Goal: Task Accomplishment & Management: Use online tool/utility

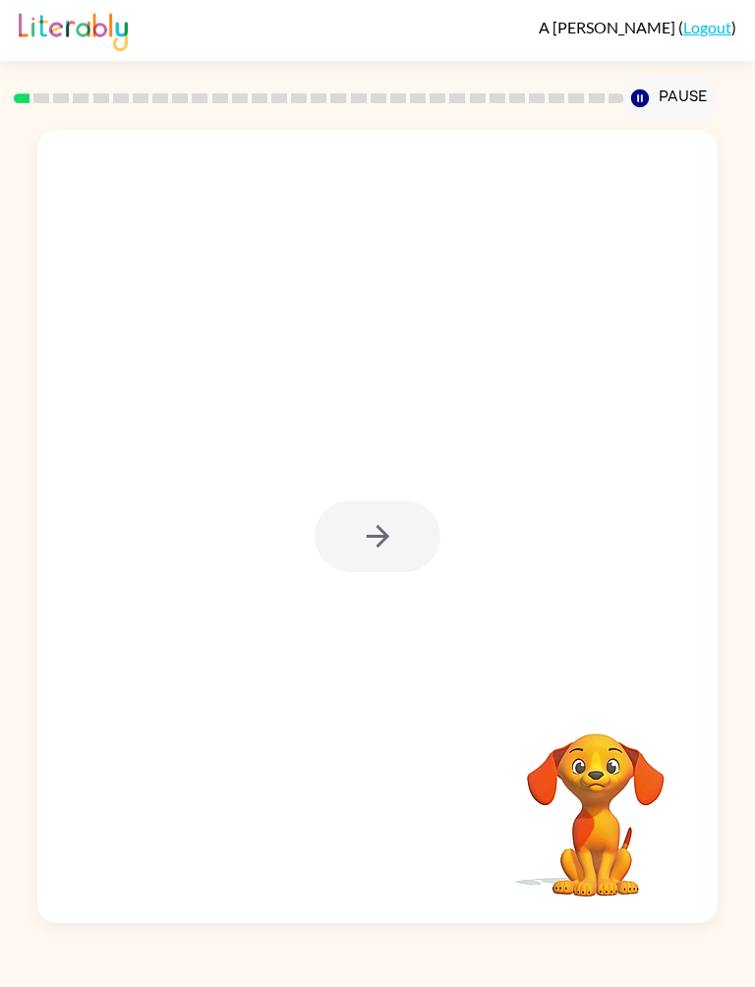
click at [392, 530] on icon "button" at bounding box center [378, 536] width 34 height 34
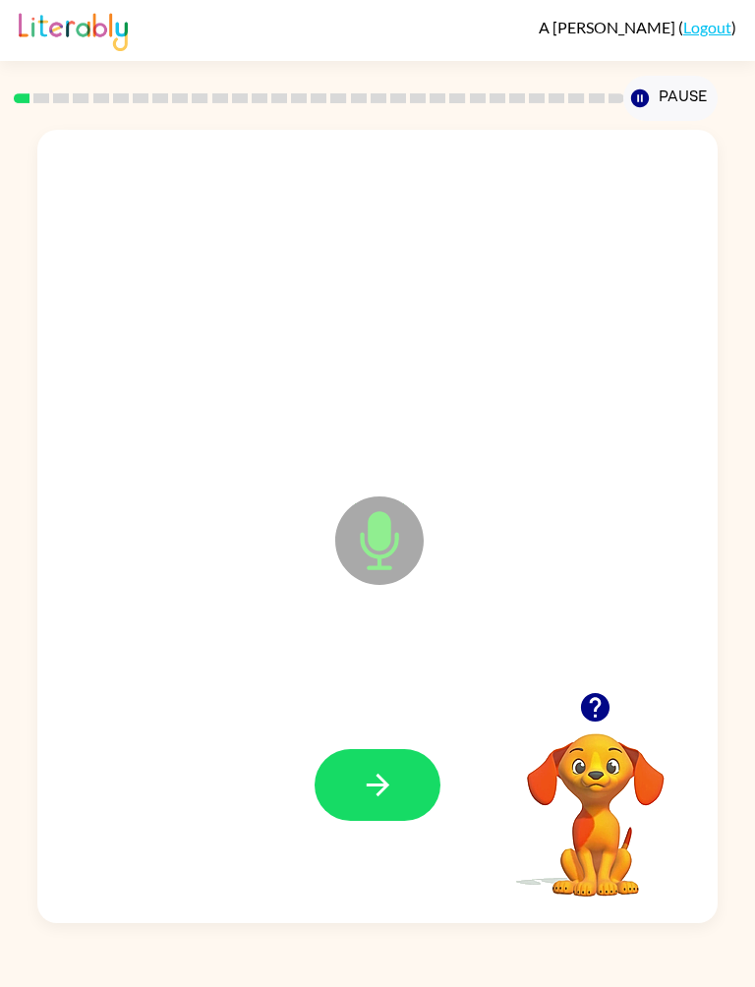
click at [366, 774] on icon "button" at bounding box center [378, 784] width 34 height 34
click at [383, 779] on icon "button" at bounding box center [377, 783] width 23 height 23
click at [374, 776] on icon "button" at bounding box center [378, 784] width 34 height 34
click at [401, 720] on div at bounding box center [377, 784] width 640 height 238
click at [390, 769] on icon "button" at bounding box center [378, 784] width 34 height 34
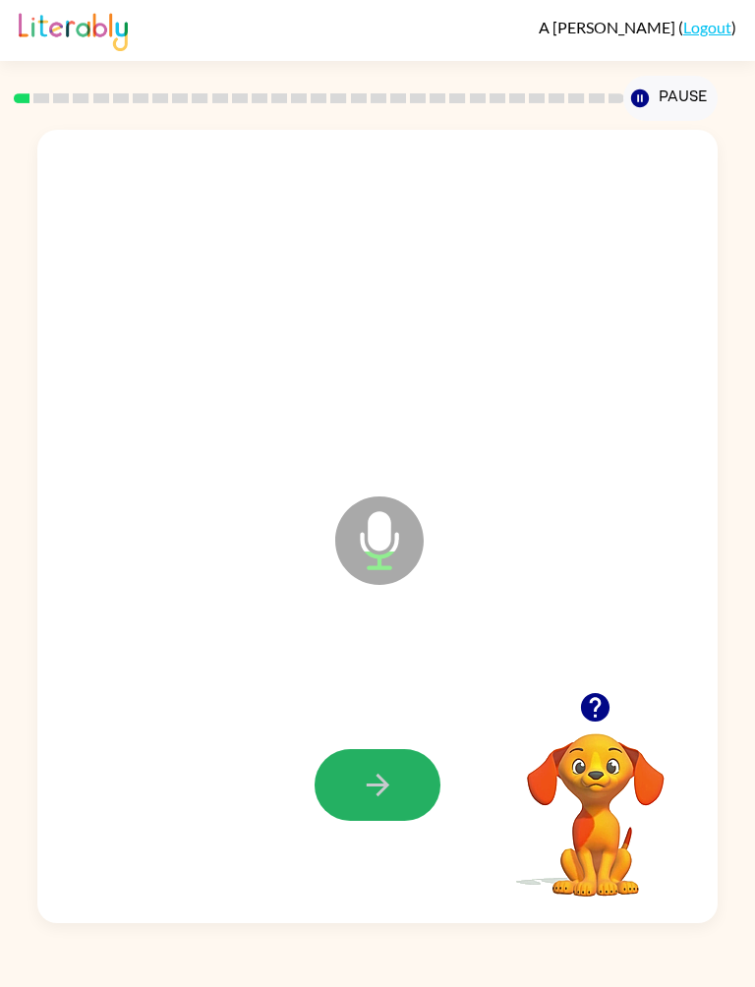
click at [382, 777] on icon "button" at bounding box center [378, 784] width 34 height 34
click at [412, 769] on button "button" at bounding box center [377, 785] width 126 height 72
click at [395, 782] on button "button" at bounding box center [377, 785] width 126 height 72
click at [375, 756] on button "button" at bounding box center [377, 785] width 126 height 72
click at [399, 767] on button "button" at bounding box center [377, 785] width 126 height 72
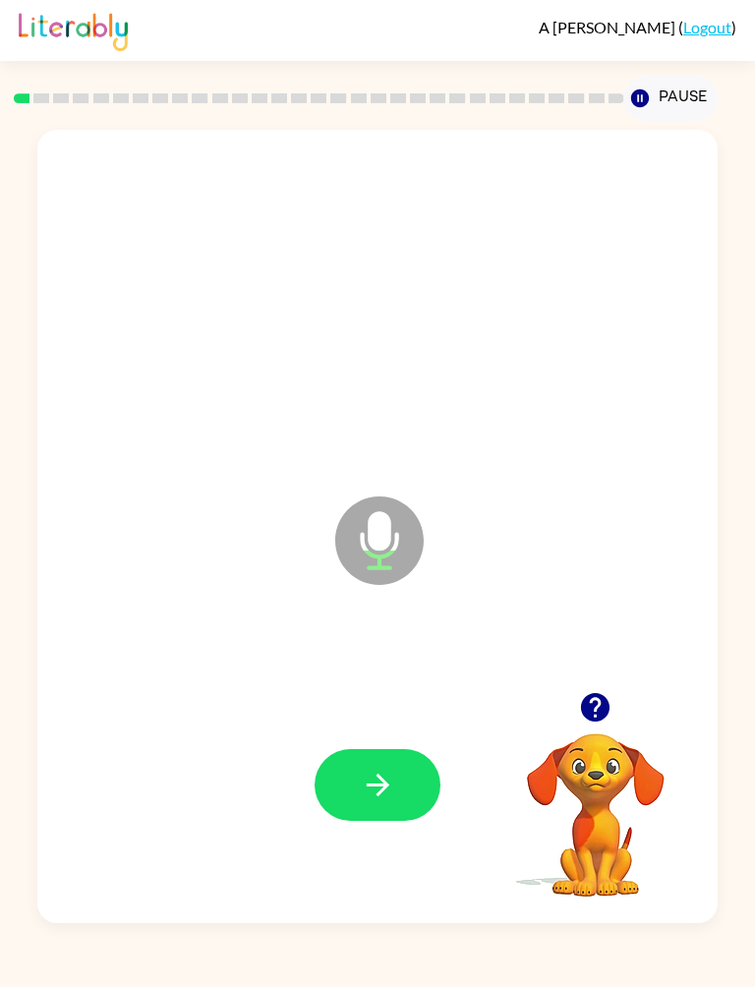
click at [382, 757] on button "button" at bounding box center [377, 785] width 126 height 72
click at [383, 771] on icon "button" at bounding box center [378, 784] width 34 height 34
click at [378, 740] on div at bounding box center [377, 784] width 640 height 238
click at [401, 766] on button "button" at bounding box center [377, 785] width 126 height 72
click at [382, 788] on icon "button" at bounding box center [377, 783] width 23 height 23
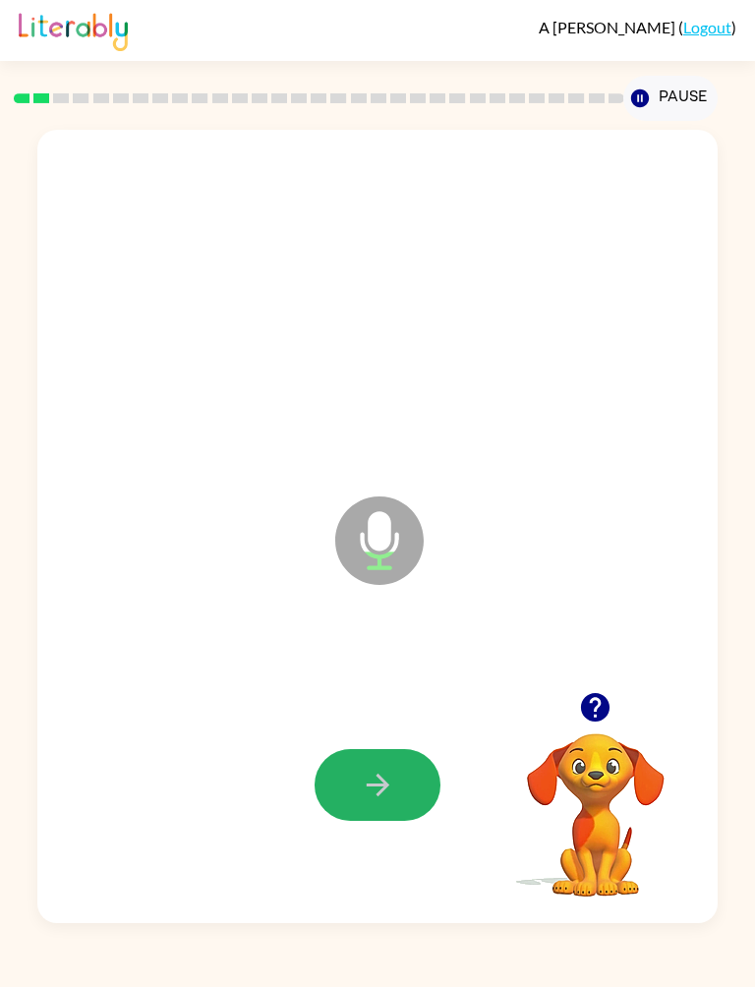
click at [405, 783] on button "button" at bounding box center [377, 785] width 126 height 72
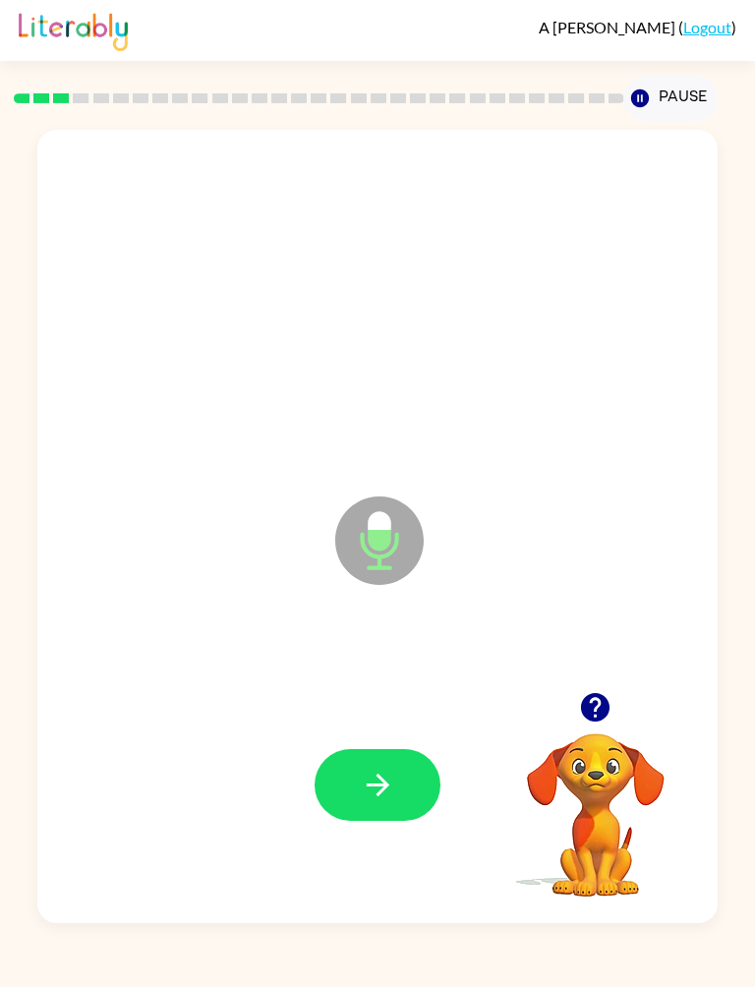
click at [388, 769] on icon "button" at bounding box center [378, 784] width 34 height 34
click at [401, 769] on button "button" at bounding box center [377, 785] width 126 height 72
click at [388, 728] on div at bounding box center [377, 784] width 640 height 238
click at [401, 765] on button "button" at bounding box center [377, 785] width 126 height 72
click at [373, 780] on icon "button" at bounding box center [378, 784] width 34 height 34
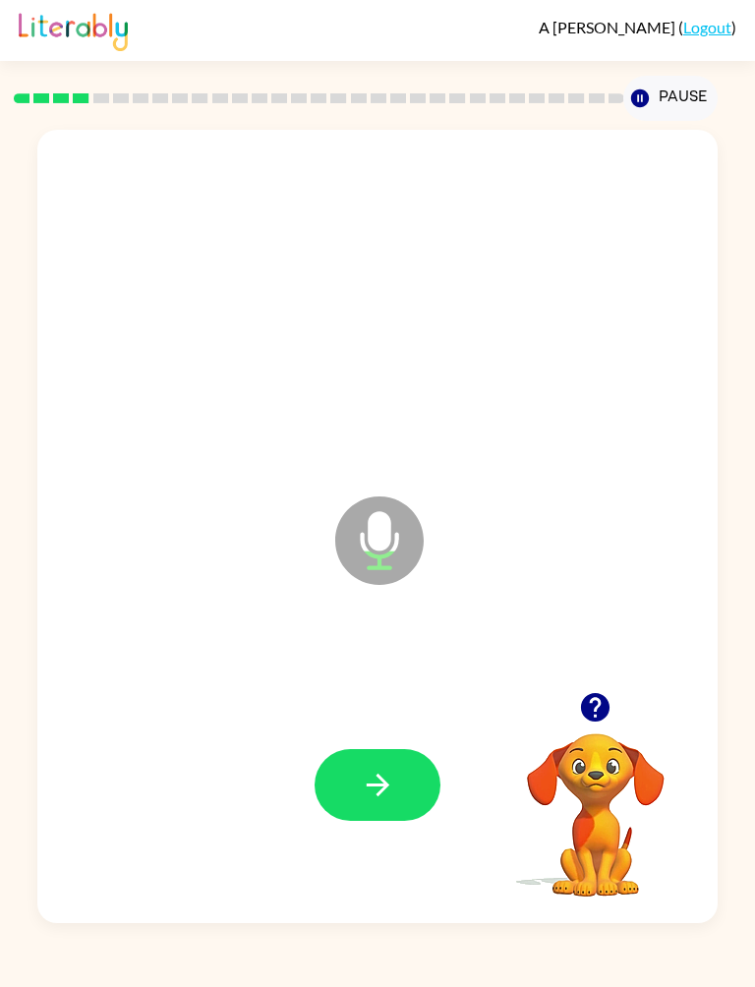
click at [404, 779] on button "button" at bounding box center [377, 785] width 126 height 72
click at [383, 791] on icon "button" at bounding box center [378, 784] width 34 height 34
click at [392, 803] on button "button" at bounding box center [377, 785] width 126 height 72
click at [396, 786] on button "button" at bounding box center [377, 785] width 126 height 72
click at [376, 779] on icon "button" at bounding box center [378, 784] width 34 height 34
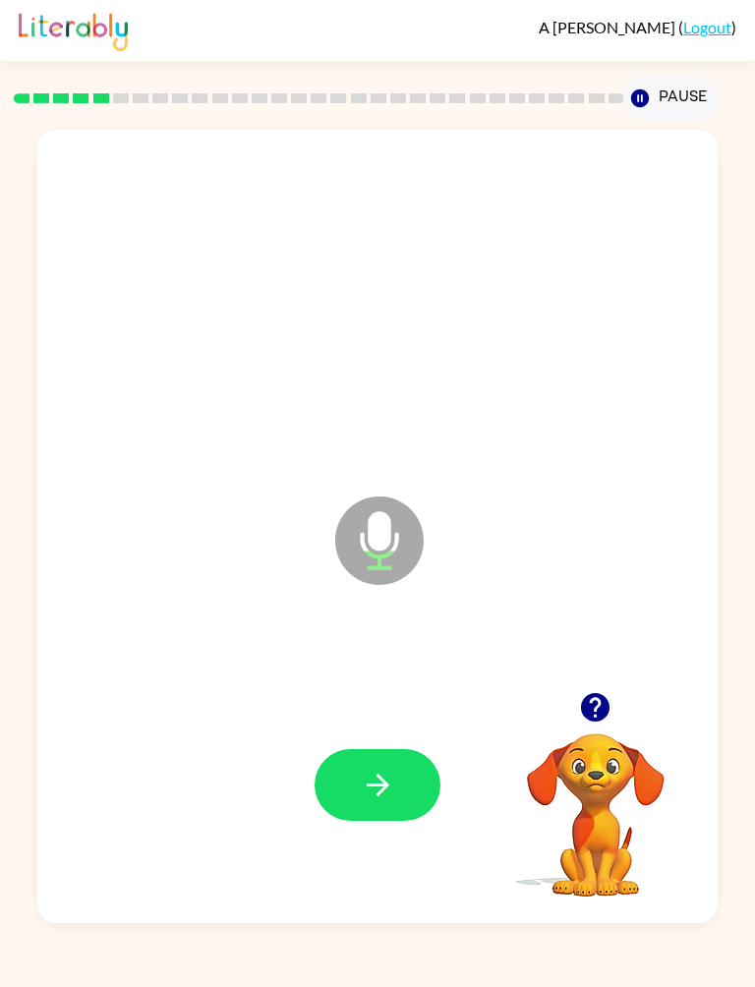
click at [424, 761] on button "button" at bounding box center [377, 785] width 126 height 72
click at [393, 796] on icon "button" at bounding box center [378, 784] width 34 height 34
click at [392, 773] on icon "button" at bounding box center [378, 784] width 34 height 34
click at [410, 777] on button "button" at bounding box center [377, 785] width 126 height 72
click at [403, 772] on button "button" at bounding box center [377, 785] width 126 height 72
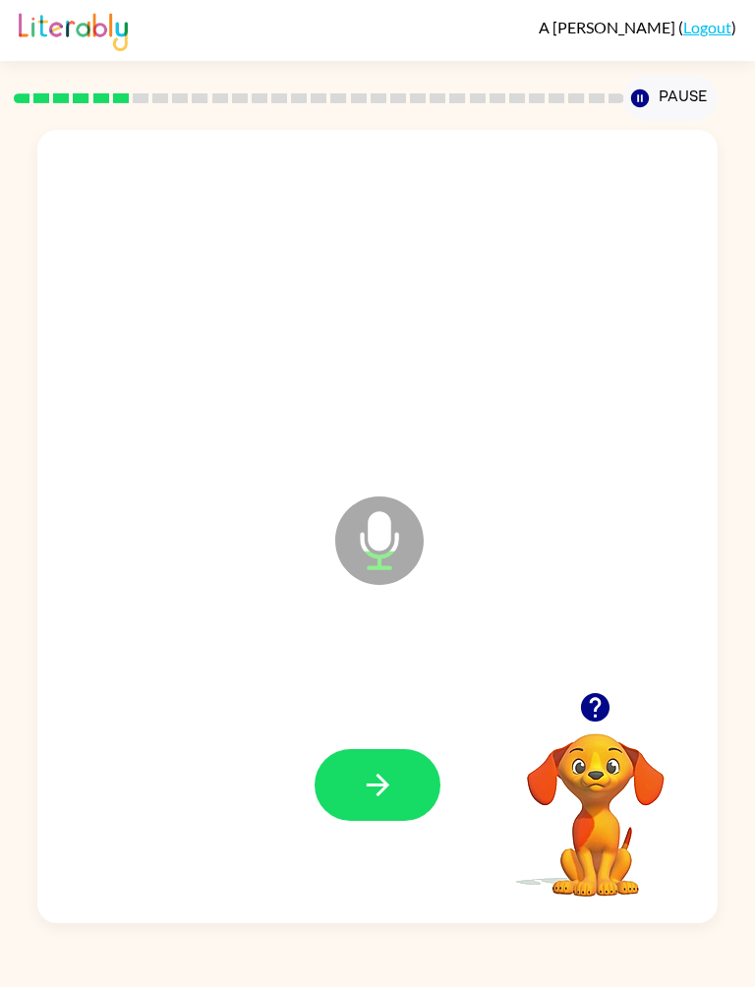
click at [375, 794] on icon "button" at bounding box center [378, 784] width 34 height 34
click at [393, 779] on icon "button" at bounding box center [378, 784] width 34 height 34
click at [393, 771] on icon "button" at bounding box center [378, 784] width 34 height 34
click at [411, 787] on button "button" at bounding box center [377, 785] width 126 height 72
click at [391, 759] on button "button" at bounding box center [377, 785] width 126 height 72
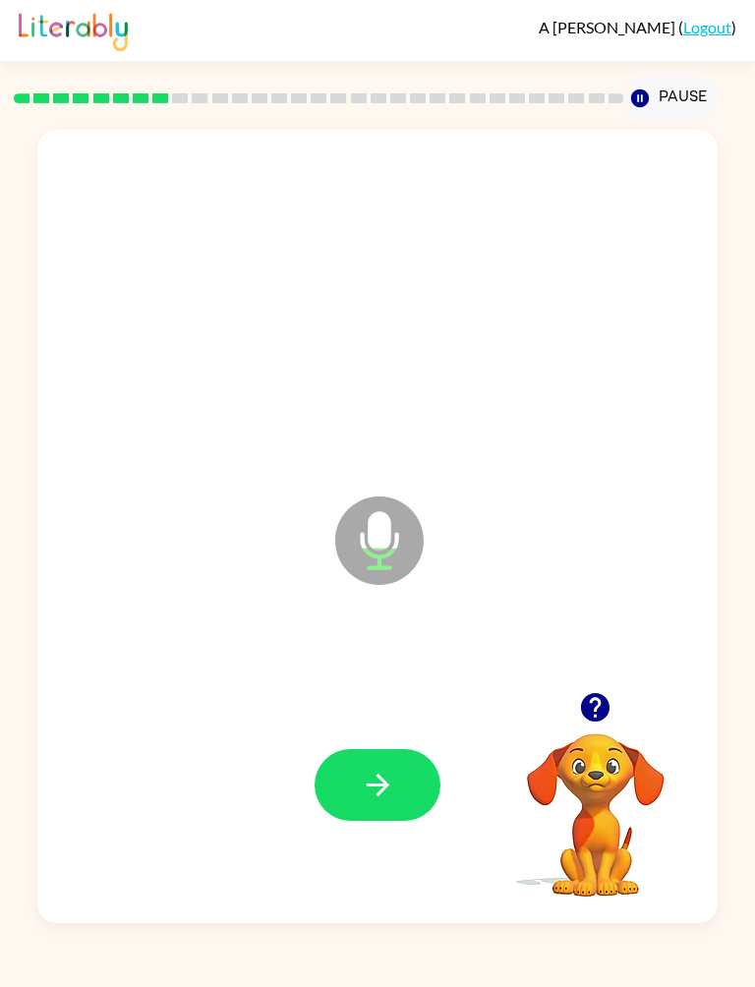
click at [389, 777] on icon "button" at bounding box center [378, 784] width 34 height 34
click at [397, 767] on button "button" at bounding box center [377, 785] width 126 height 72
click at [394, 772] on icon "button" at bounding box center [378, 784] width 34 height 34
click at [391, 773] on icon "button" at bounding box center [378, 784] width 34 height 34
click at [408, 773] on button "button" at bounding box center [377, 785] width 126 height 72
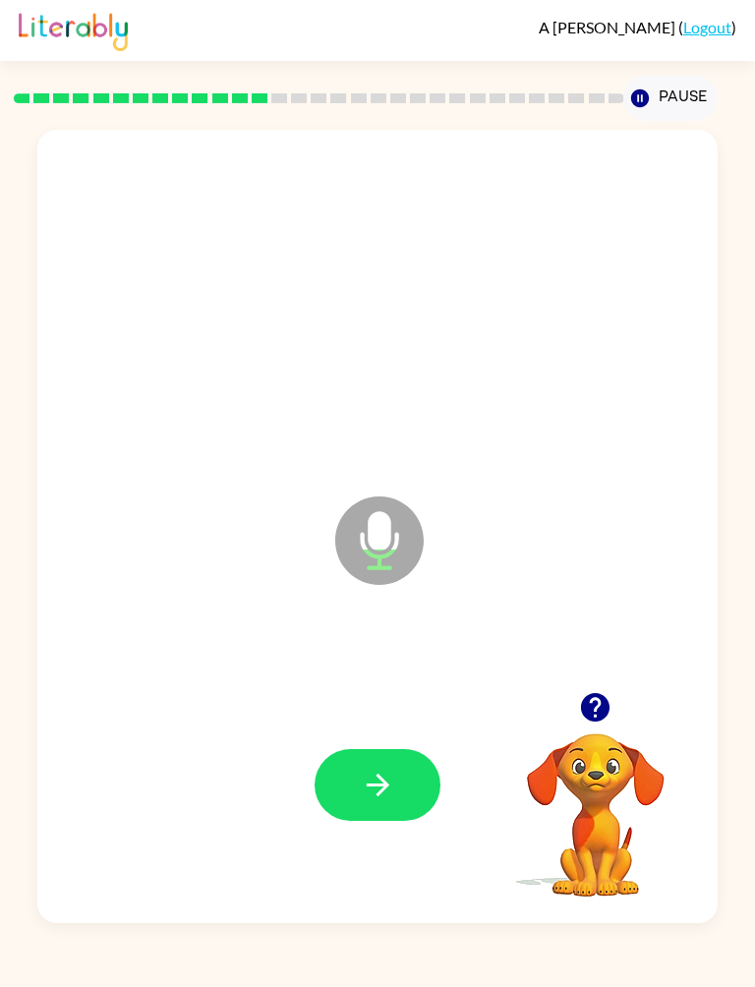
click at [407, 778] on button "button" at bounding box center [377, 785] width 126 height 72
click at [411, 750] on button "button" at bounding box center [377, 785] width 126 height 72
click at [404, 794] on button "button" at bounding box center [377, 785] width 126 height 72
click at [383, 786] on icon "button" at bounding box center [377, 783] width 23 height 23
click at [404, 790] on button "button" at bounding box center [377, 785] width 126 height 72
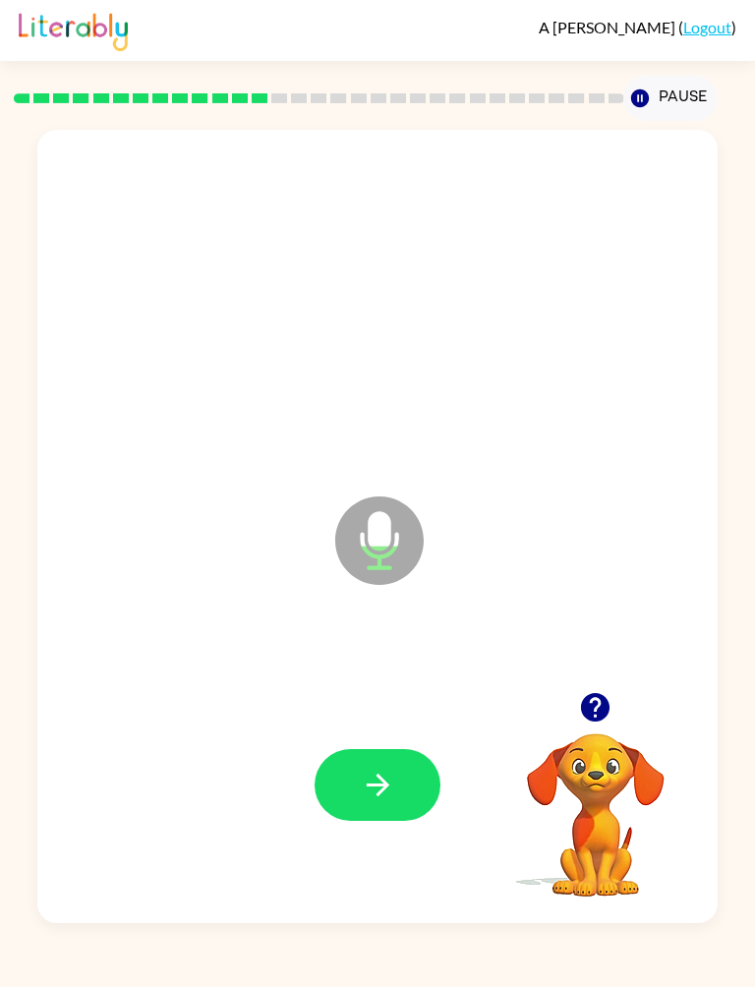
click at [401, 750] on button "button" at bounding box center [377, 785] width 126 height 72
click at [388, 741] on div at bounding box center [377, 784] width 640 height 238
click at [368, 750] on button "button" at bounding box center [377, 785] width 126 height 72
click at [399, 765] on button "button" at bounding box center [377, 785] width 126 height 72
click at [390, 772] on icon "button" at bounding box center [378, 784] width 34 height 34
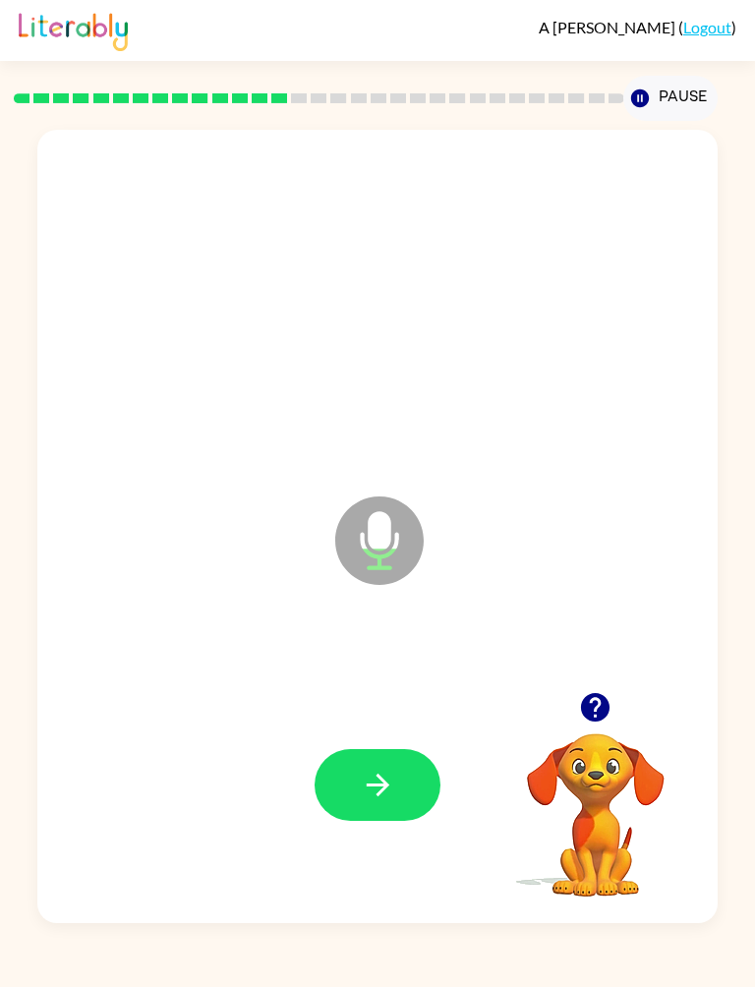
click at [368, 769] on icon "button" at bounding box center [378, 784] width 34 height 34
click at [395, 787] on button "button" at bounding box center [377, 785] width 126 height 72
click at [389, 793] on icon "button" at bounding box center [378, 784] width 34 height 34
click at [398, 773] on button "button" at bounding box center [377, 785] width 126 height 72
click at [428, 800] on button "button" at bounding box center [377, 785] width 126 height 72
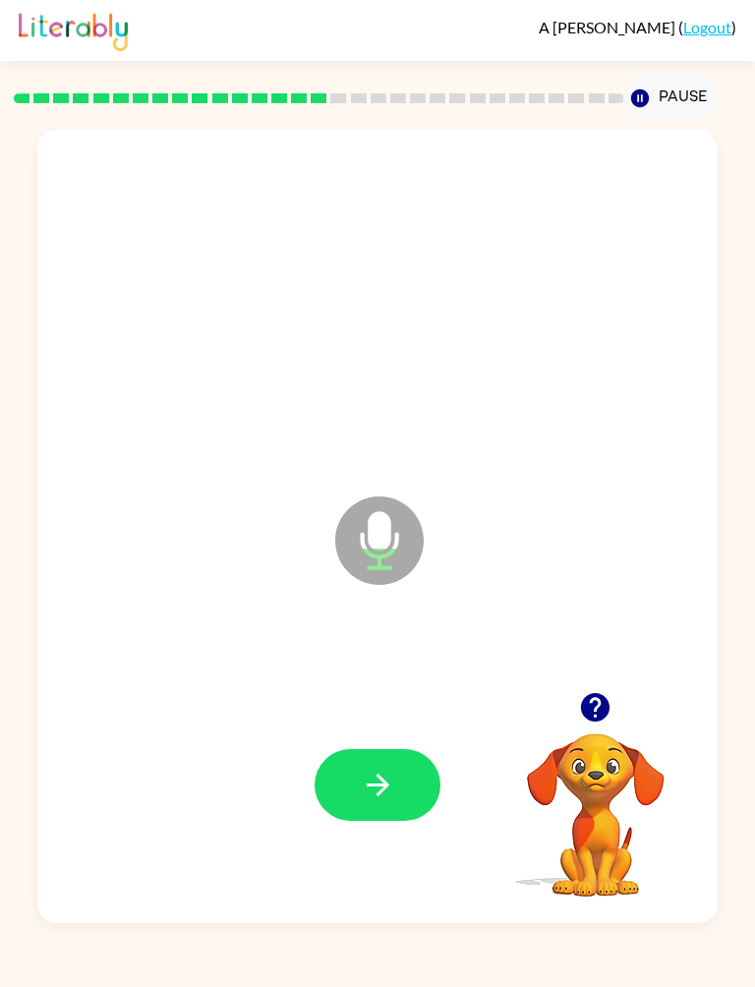
click at [391, 776] on icon "button" at bounding box center [378, 784] width 34 height 34
click at [398, 750] on button "button" at bounding box center [377, 785] width 126 height 72
click at [362, 786] on icon "button" at bounding box center [378, 784] width 34 height 34
click at [409, 792] on button "button" at bounding box center [377, 785] width 126 height 72
click at [392, 796] on icon "button" at bounding box center [378, 784] width 34 height 34
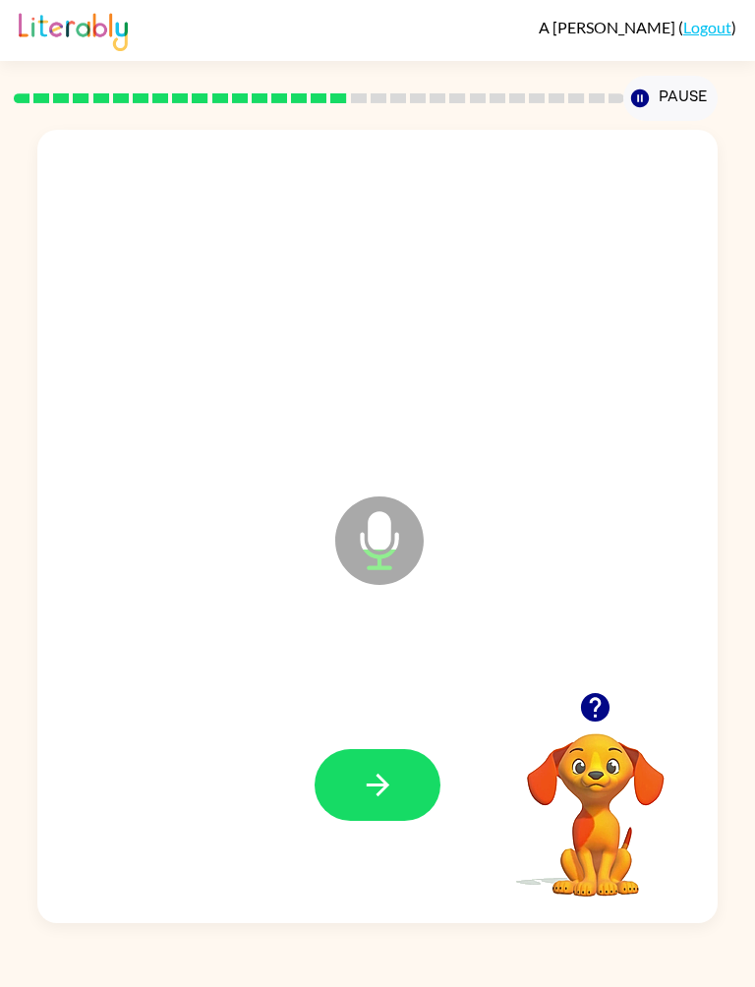
click at [382, 792] on icon "button" at bounding box center [378, 784] width 34 height 34
click at [391, 752] on button "button" at bounding box center [377, 785] width 126 height 72
click at [399, 762] on button "button" at bounding box center [377, 785] width 126 height 72
click at [410, 777] on button "button" at bounding box center [377, 785] width 126 height 72
click at [398, 752] on button "button" at bounding box center [377, 785] width 126 height 72
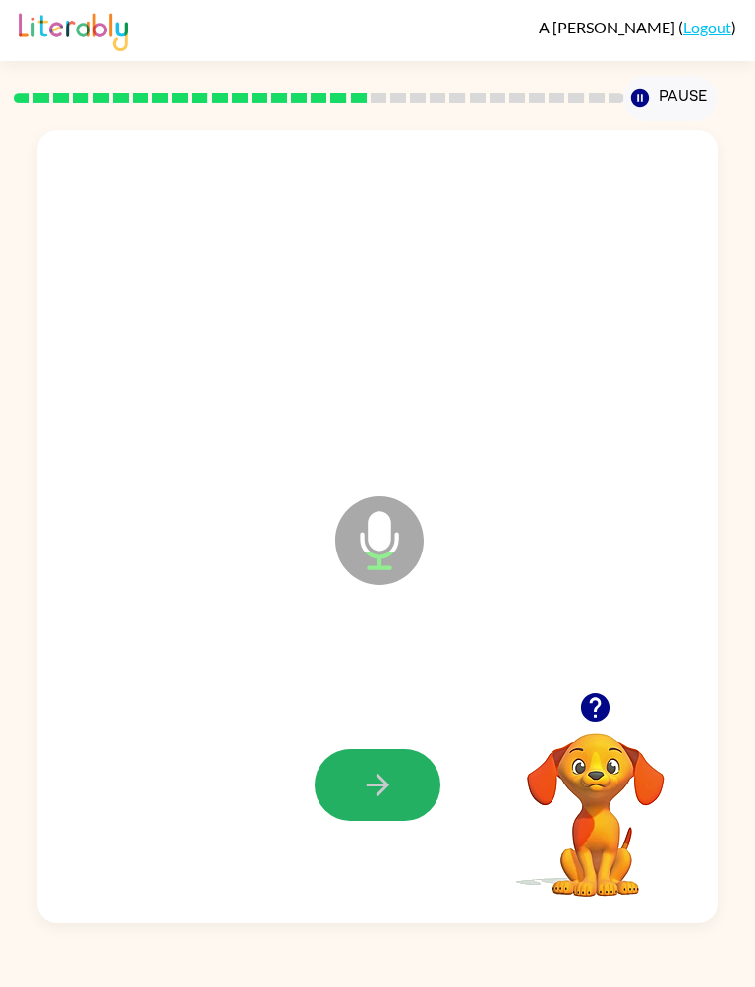
click at [395, 774] on button "button" at bounding box center [377, 785] width 126 height 72
click at [378, 791] on icon "button" at bounding box center [378, 784] width 34 height 34
click at [372, 795] on icon "button" at bounding box center [378, 784] width 34 height 34
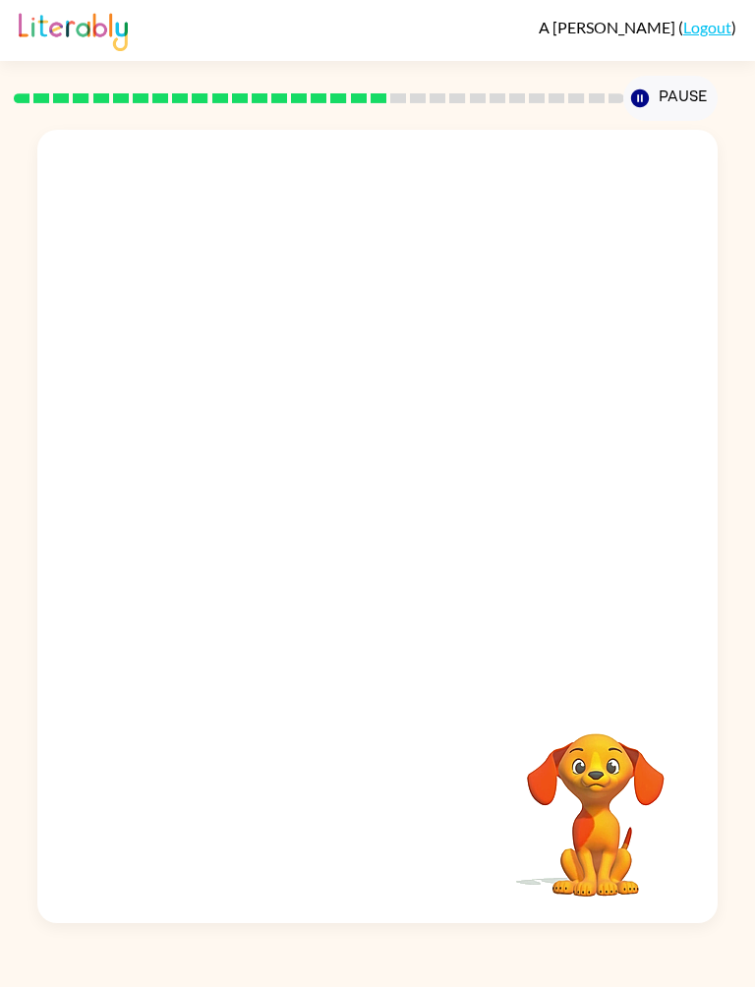
click at [555, 633] on div at bounding box center [377, 537] width 640 height 238
click at [323, 797] on div at bounding box center [377, 784] width 640 height 238
click at [385, 839] on div at bounding box center [377, 784] width 640 height 238
click at [378, 829] on div at bounding box center [377, 784] width 640 height 238
click at [371, 853] on div at bounding box center [377, 784] width 640 height 238
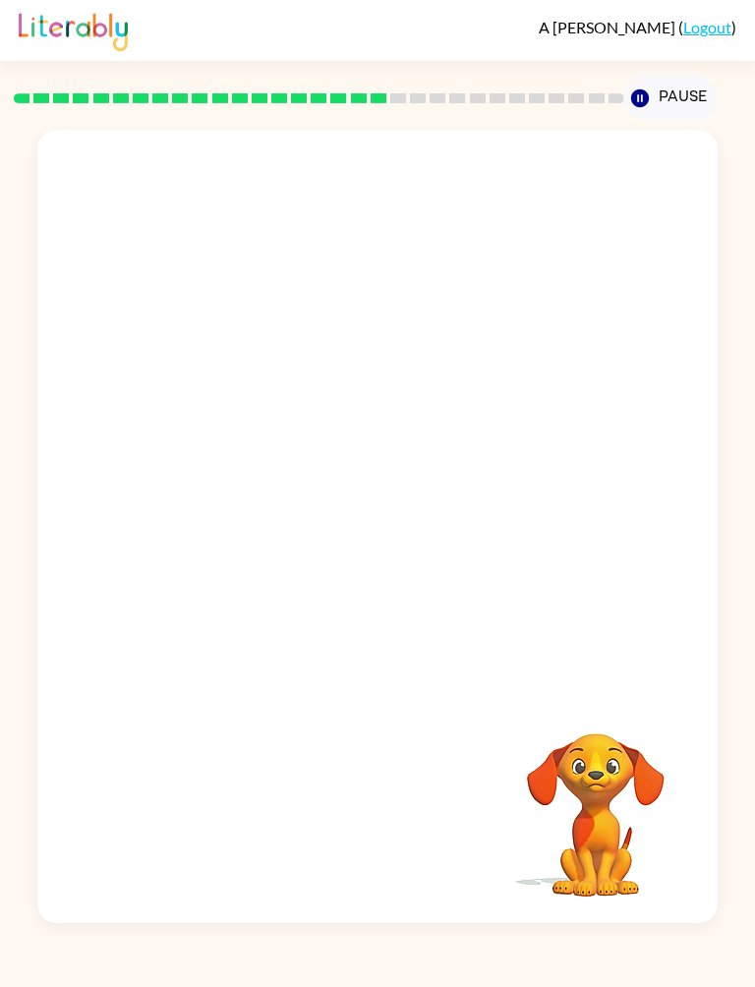
click at [361, 848] on div at bounding box center [377, 784] width 640 height 238
click at [360, 869] on div at bounding box center [377, 784] width 640 height 238
click at [377, 848] on div at bounding box center [377, 784] width 640 height 238
click at [395, 866] on div at bounding box center [377, 784] width 640 height 238
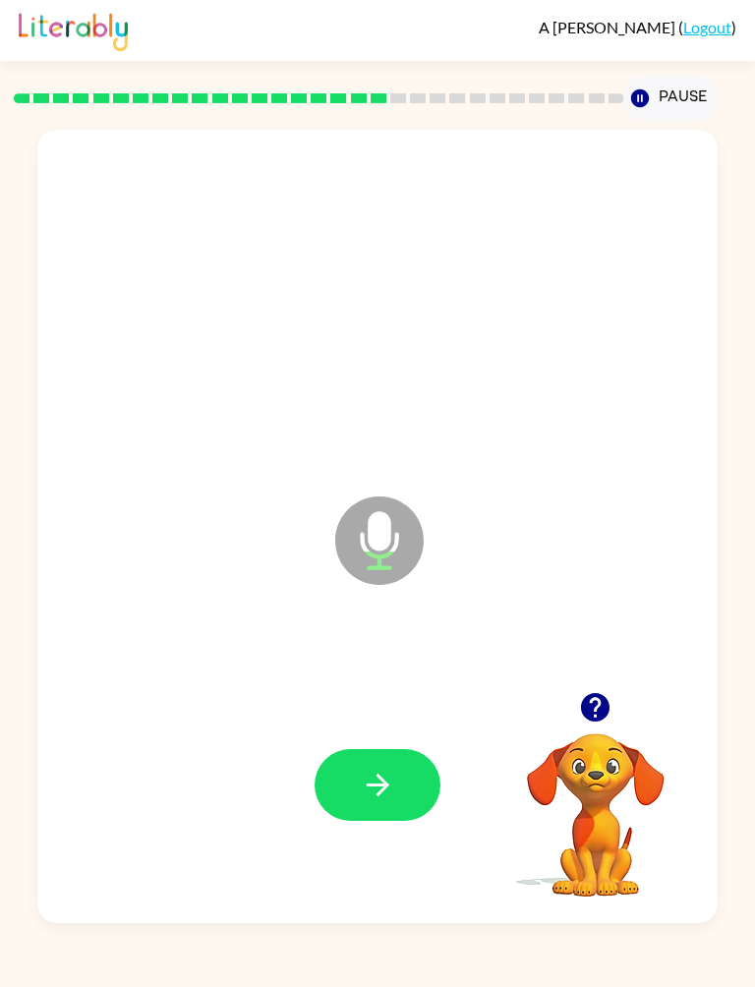
click at [378, 776] on icon "button" at bounding box center [377, 783] width 23 height 23
click at [384, 791] on icon "button" at bounding box center [378, 784] width 34 height 34
click at [372, 767] on icon "button" at bounding box center [378, 784] width 34 height 34
click at [370, 755] on button "button" at bounding box center [377, 785] width 126 height 72
click at [371, 775] on icon "button" at bounding box center [378, 784] width 34 height 34
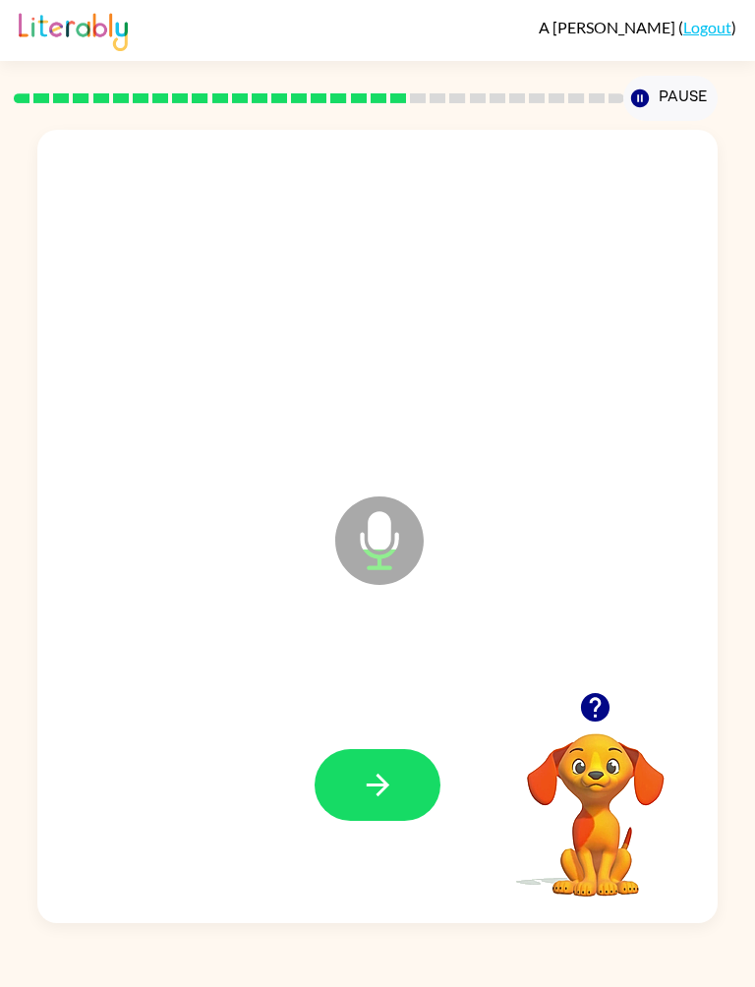
click at [376, 776] on icon "button" at bounding box center [378, 784] width 34 height 34
click at [374, 779] on icon "button" at bounding box center [378, 784] width 34 height 34
click at [376, 782] on icon "button" at bounding box center [378, 784] width 34 height 34
click at [377, 780] on icon "button" at bounding box center [378, 784] width 34 height 34
click at [384, 766] on button "button" at bounding box center [377, 785] width 126 height 72
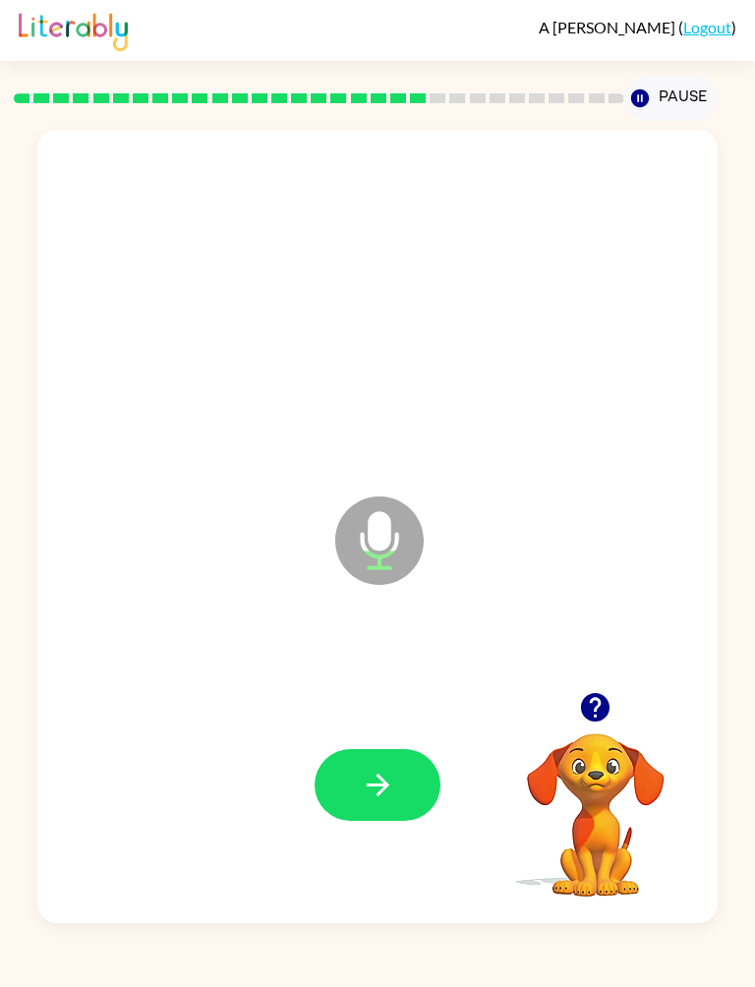
click at [395, 773] on button "button" at bounding box center [377, 785] width 126 height 72
click at [388, 783] on icon "button" at bounding box center [378, 784] width 34 height 34
click at [395, 783] on button "button" at bounding box center [377, 785] width 126 height 72
click at [359, 801] on button "button" at bounding box center [377, 785] width 126 height 72
click at [366, 780] on icon "button" at bounding box center [378, 784] width 34 height 34
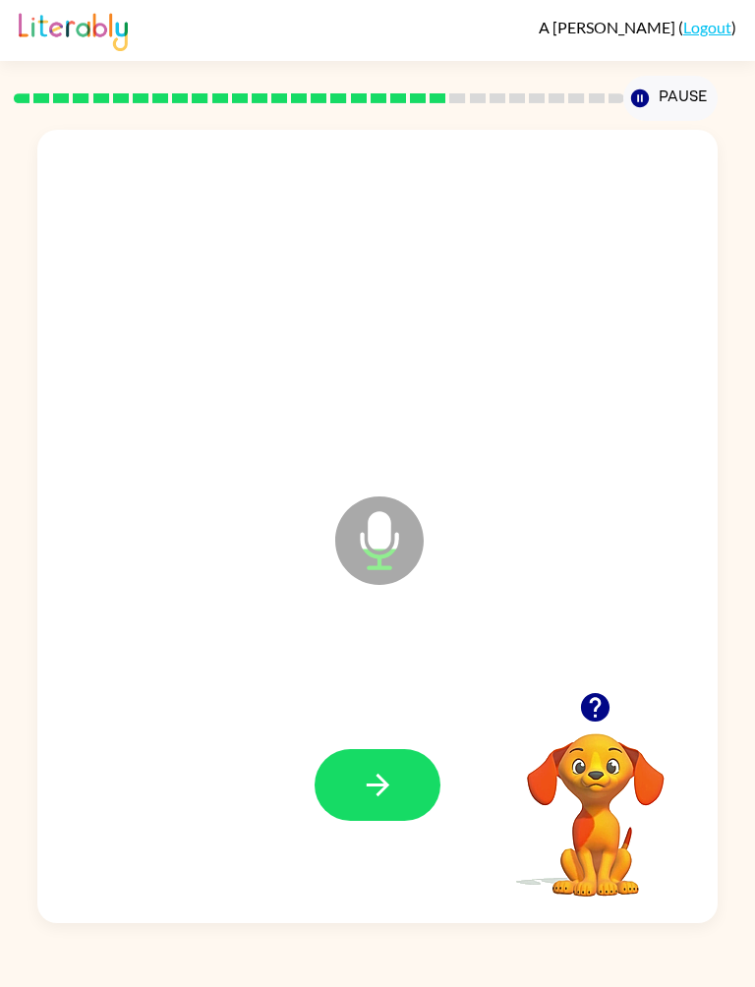
click at [390, 782] on icon "button" at bounding box center [378, 784] width 34 height 34
click at [367, 787] on icon "button" at bounding box center [378, 784] width 34 height 34
click at [371, 771] on icon "button" at bounding box center [378, 784] width 34 height 34
click at [383, 774] on icon "button" at bounding box center [378, 784] width 34 height 34
click at [395, 786] on button "button" at bounding box center [377, 785] width 126 height 72
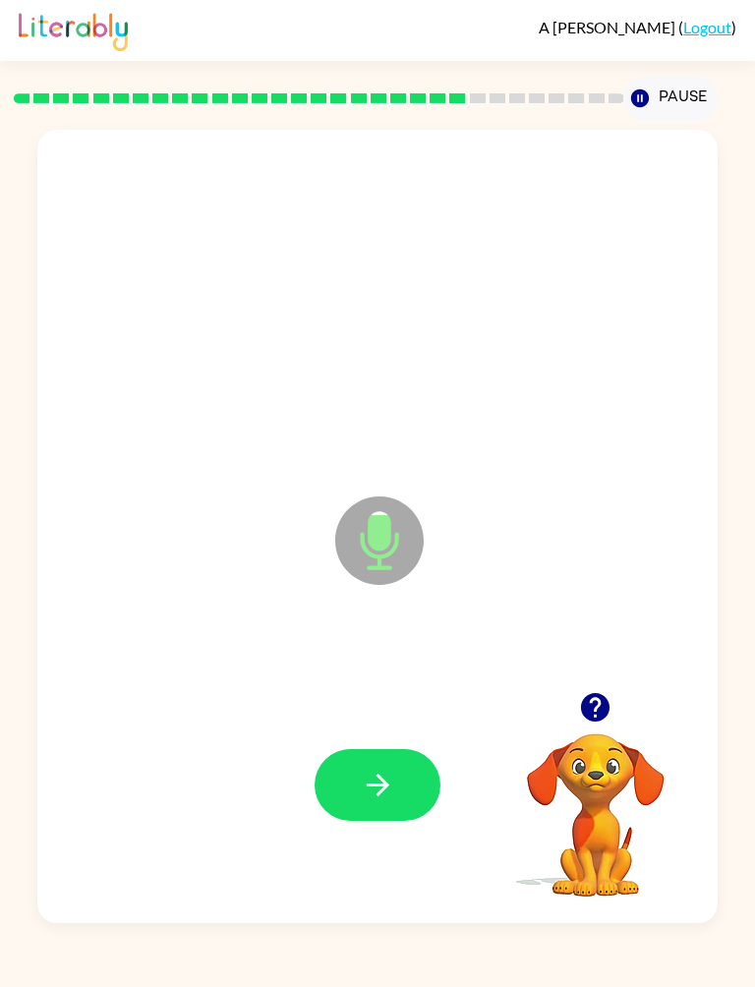
click at [379, 785] on icon "button" at bounding box center [377, 783] width 23 height 23
click at [369, 773] on icon "button" at bounding box center [378, 784] width 34 height 34
click at [389, 793] on icon "button" at bounding box center [378, 784] width 34 height 34
click at [373, 758] on button "button" at bounding box center [377, 785] width 126 height 72
click at [380, 776] on icon "button" at bounding box center [377, 783] width 23 height 23
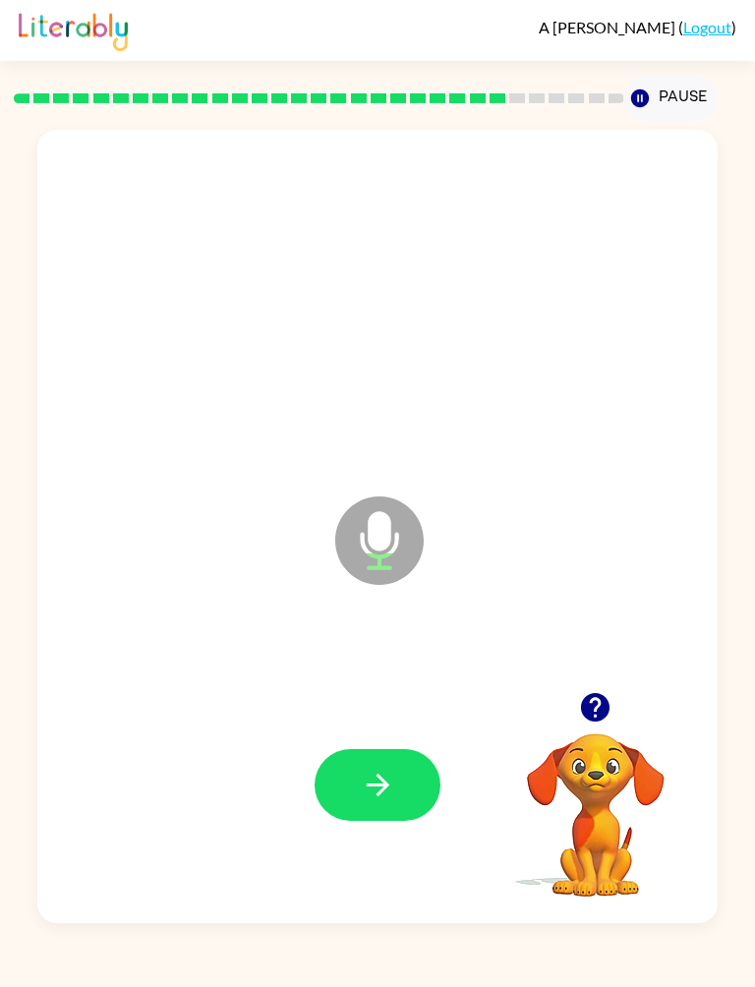
click at [368, 777] on icon "button" at bounding box center [378, 784] width 34 height 34
click at [383, 775] on icon "button" at bounding box center [378, 784] width 34 height 34
click at [354, 808] on button "button" at bounding box center [377, 785] width 126 height 72
click at [678, 92] on button "Pause Pause" at bounding box center [669, 98] width 93 height 45
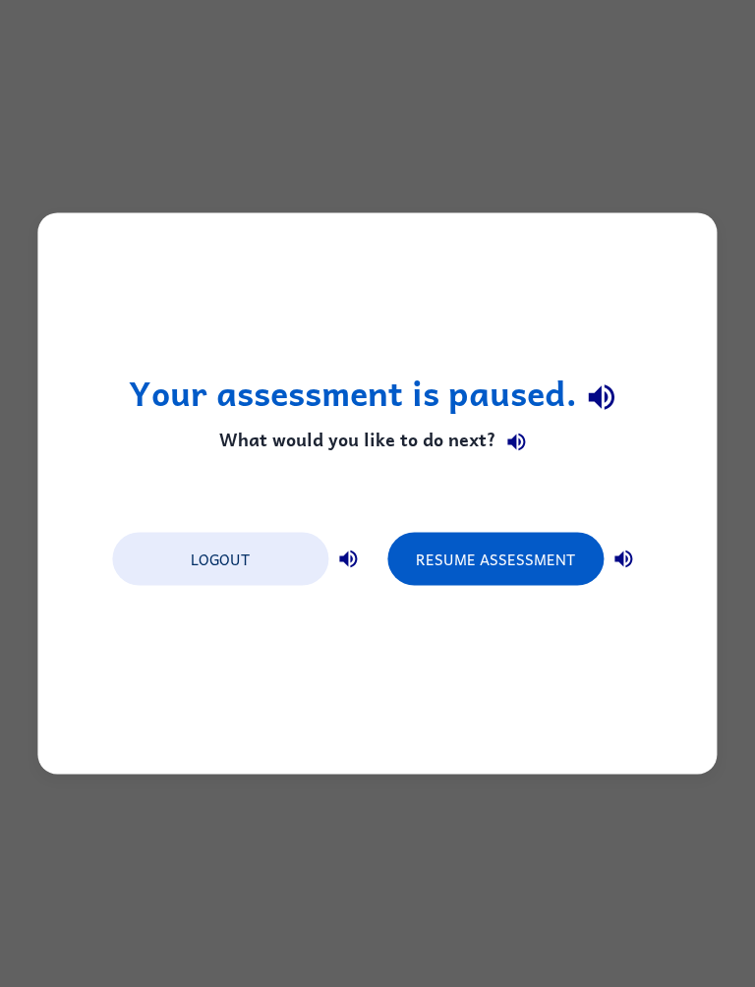
click at [516, 570] on button "Resume Assessment" at bounding box center [495, 559] width 216 height 53
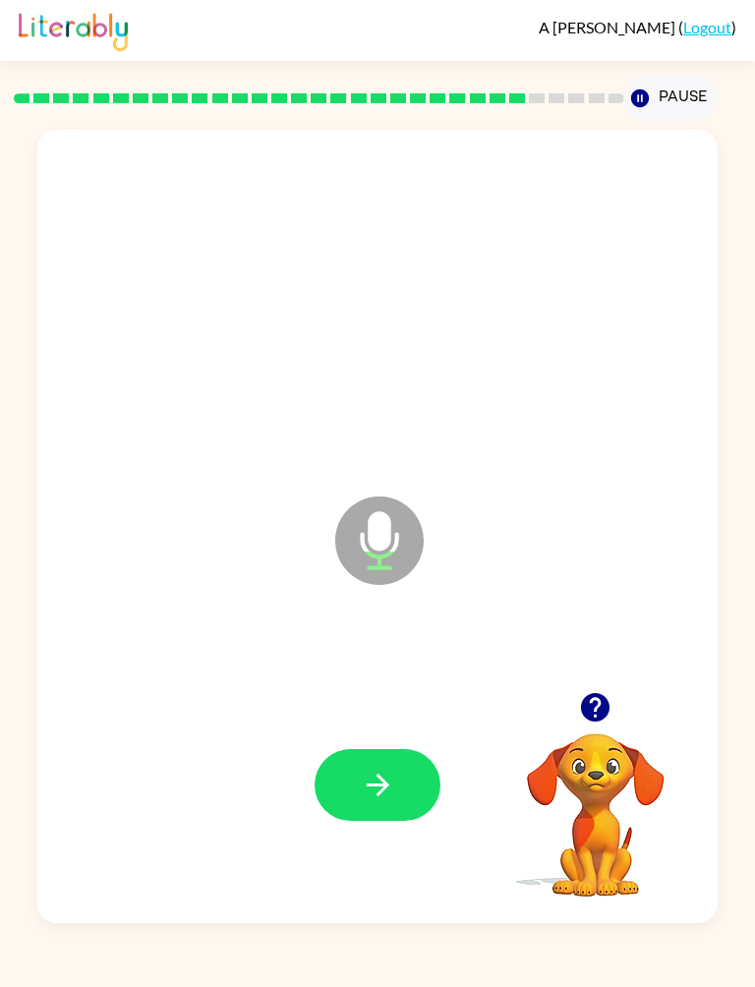
click at [377, 797] on icon "button" at bounding box center [378, 784] width 34 height 34
click at [364, 788] on icon "button" at bounding box center [378, 784] width 34 height 34
click at [378, 789] on icon "button" at bounding box center [378, 784] width 34 height 34
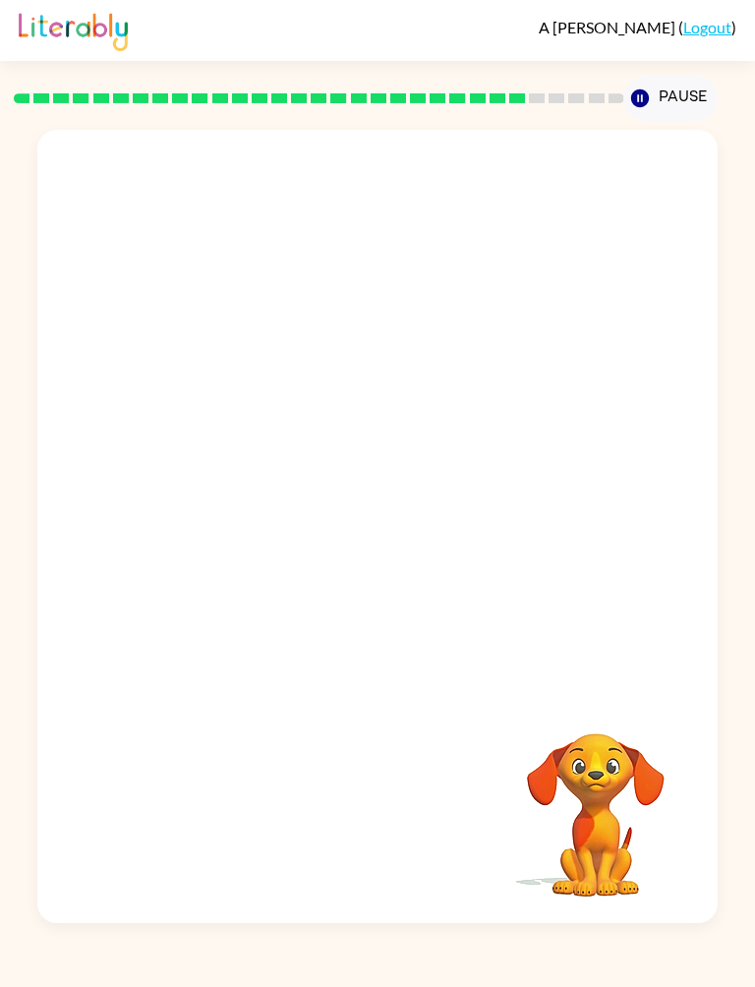
click at [391, 546] on div at bounding box center [377, 537] width 640 height 238
click at [391, 545] on div at bounding box center [377, 537] width 640 height 238
click at [389, 552] on div at bounding box center [377, 537] width 640 height 238
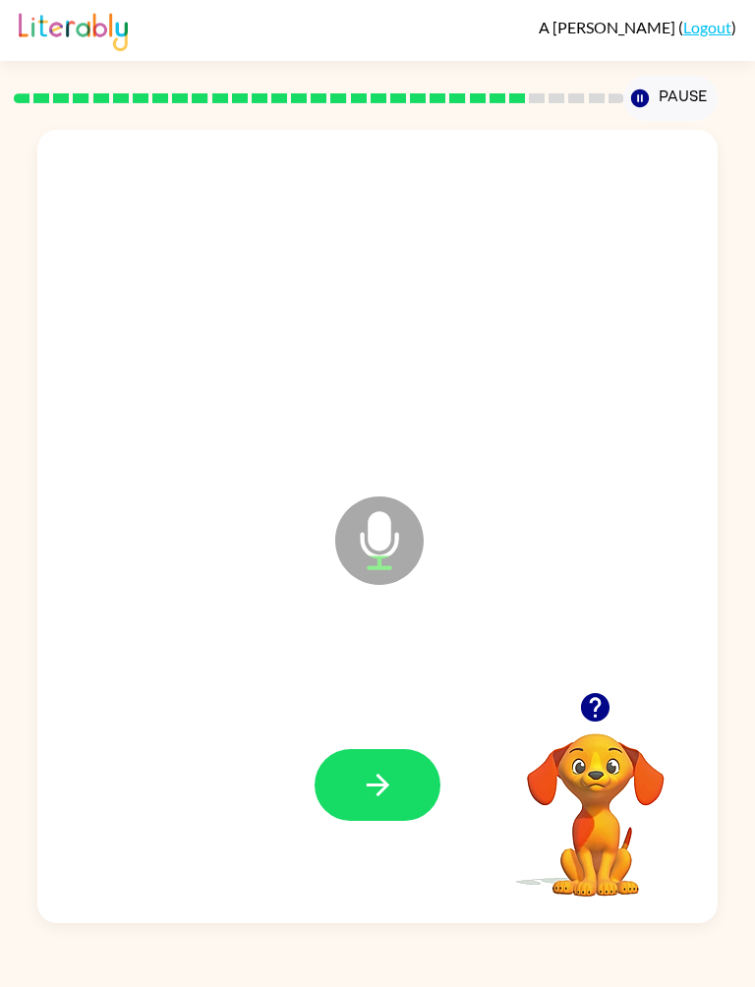
click at [419, 786] on button "button" at bounding box center [377, 785] width 126 height 72
click at [375, 770] on icon "button" at bounding box center [378, 784] width 34 height 34
click at [385, 778] on icon "button" at bounding box center [378, 784] width 34 height 34
click at [385, 819] on button "button" at bounding box center [377, 785] width 126 height 72
click at [365, 801] on icon "button" at bounding box center [378, 784] width 34 height 34
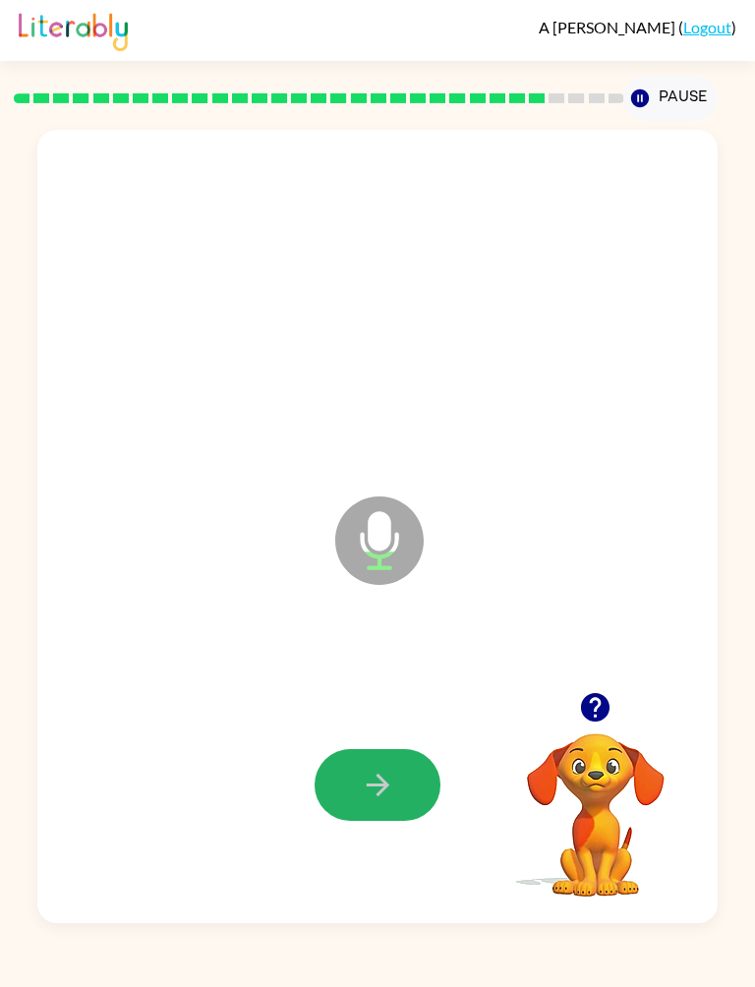
click at [377, 772] on icon "button" at bounding box center [378, 784] width 34 height 34
click at [371, 783] on icon "button" at bounding box center [378, 784] width 34 height 34
click at [371, 795] on icon "button" at bounding box center [378, 784] width 34 height 34
click at [374, 758] on button "button" at bounding box center [377, 785] width 126 height 72
click at [384, 781] on icon "button" at bounding box center [377, 783] width 23 height 23
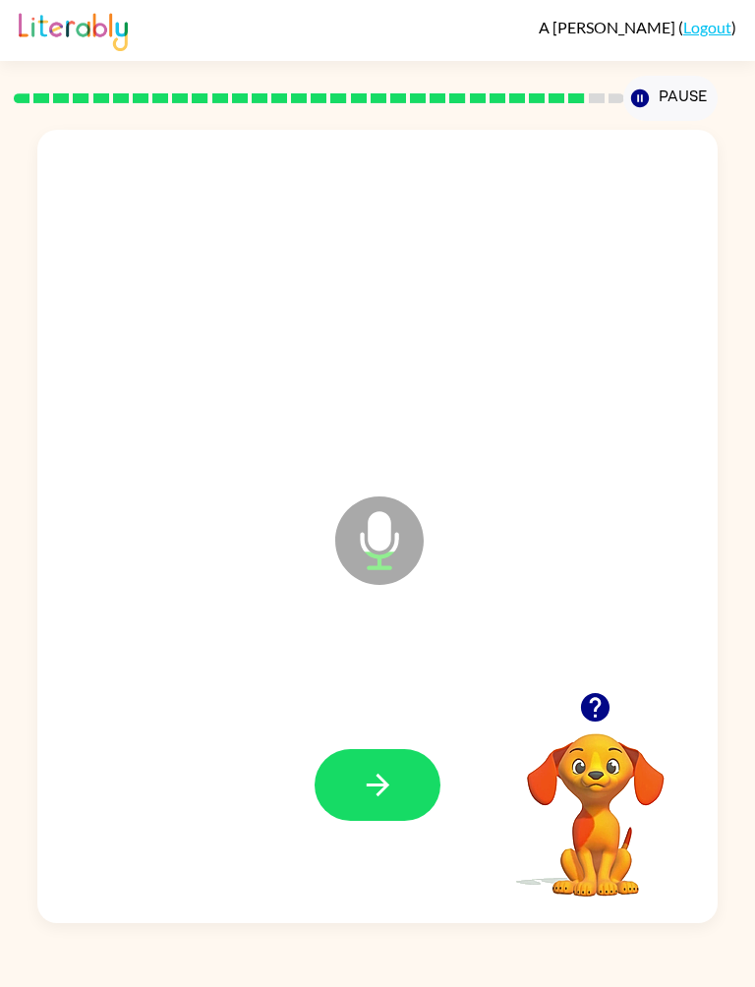
click at [385, 790] on icon "button" at bounding box center [378, 784] width 34 height 34
click at [374, 792] on icon "button" at bounding box center [378, 784] width 34 height 34
click at [368, 788] on icon "button" at bounding box center [378, 784] width 34 height 34
click at [384, 771] on icon "button" at bounding box center [378, 784] width 34 height 34
click at [369, 800] on icon "button" at bounding box center [378, 784] width 34 height 34
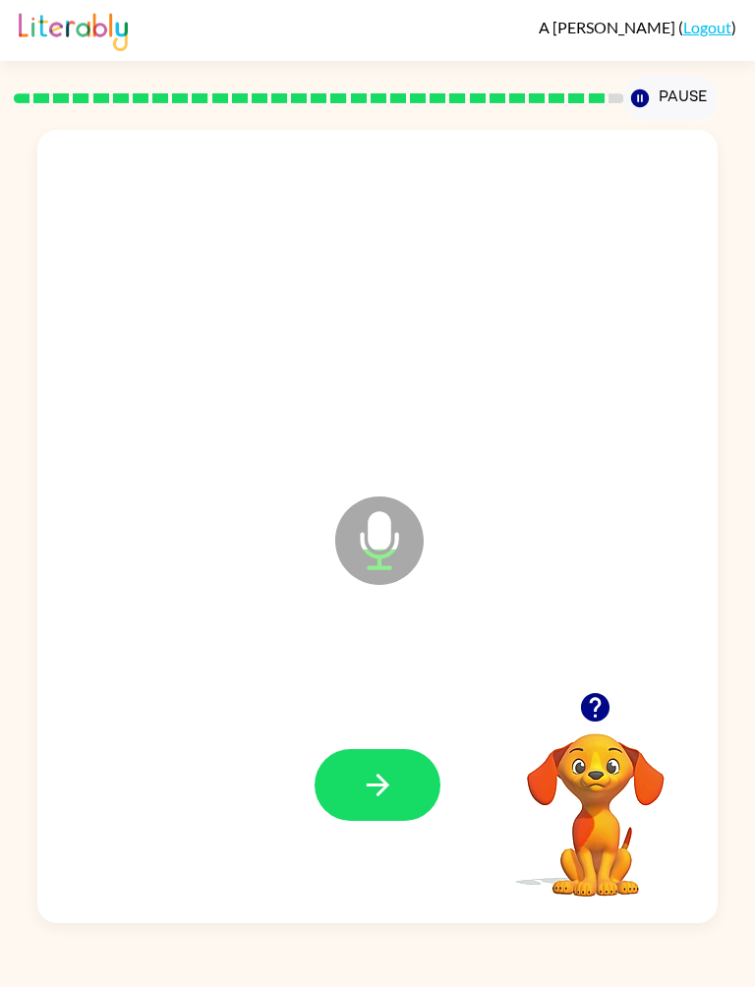
click at [395, 752] on button "button" at bounding box center [377, 785] width 126 height 72
click at [383, 765] on button "button" at bounding box center [377, 785] width 126 height 72
click at [368, 777] on icon "button" at bounding box center [378, 784] width 34 height 34
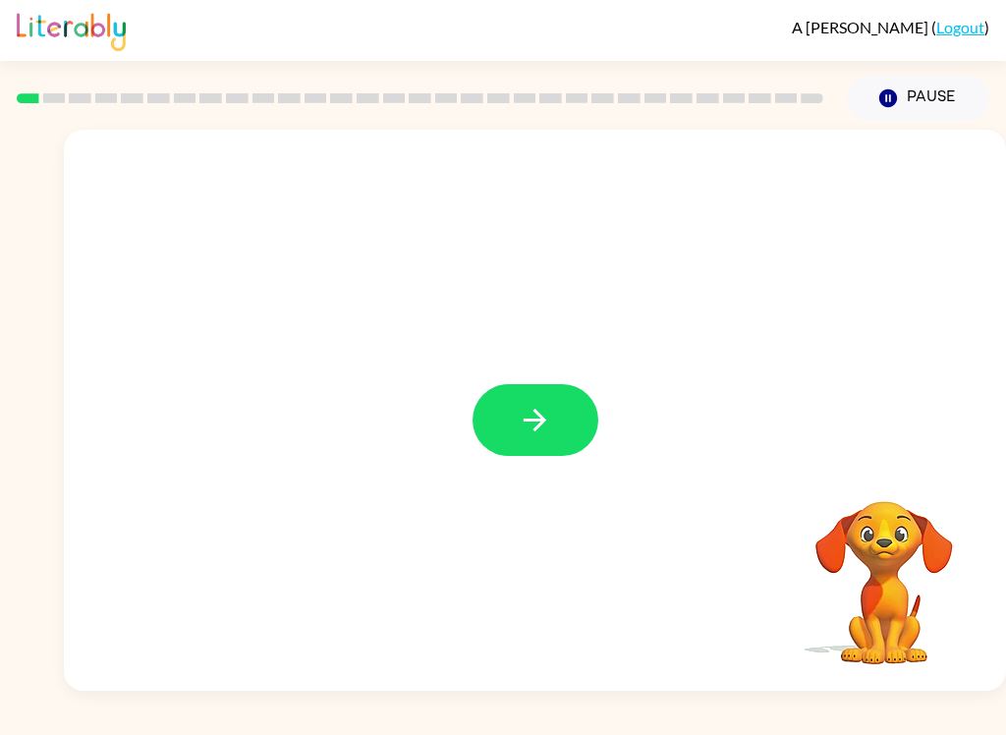
click at [538, 449] on button "button" at bounding box center [536, 420] width 126 height 72
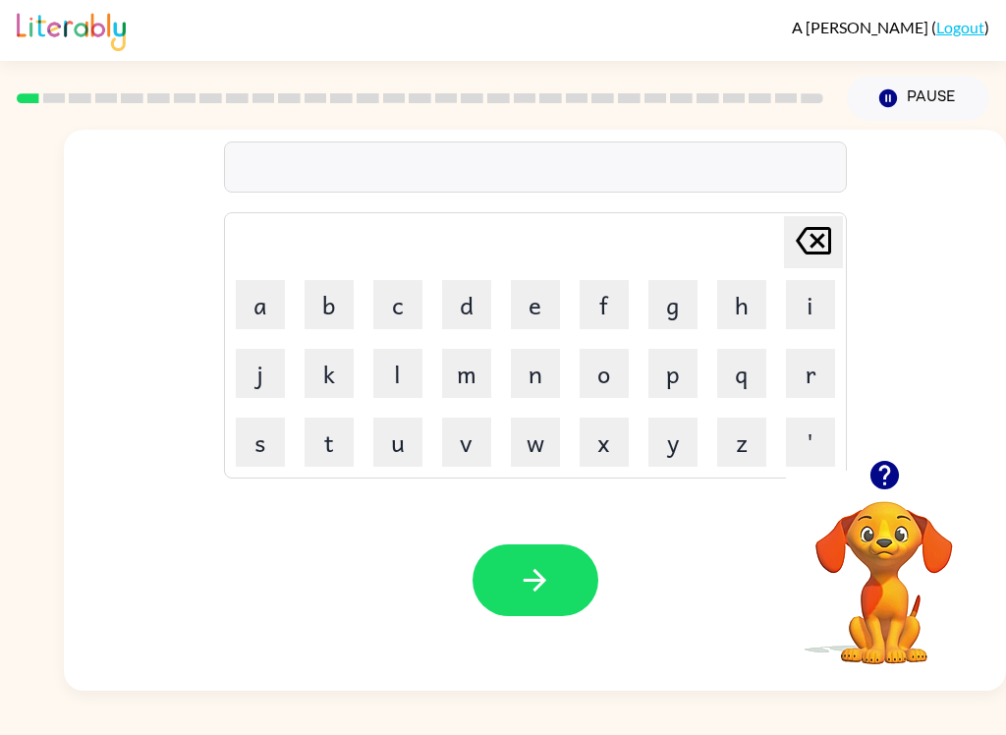
click at [673, 376] on button "p" at bounding box center [673, 373] width 49 height 49
click at [251, 302] on button "a" at bounding box center [260, 304] width 49 height 49
click at [463, 294] on button "d" at bounding box center [466, 304] width 49 height 49
click at [596, 577] on button "button" at bounding box center [536, 580] width 126 height 72
click at [682, 363] on button "p" at bounding box center [673, 373] width 49 height 49
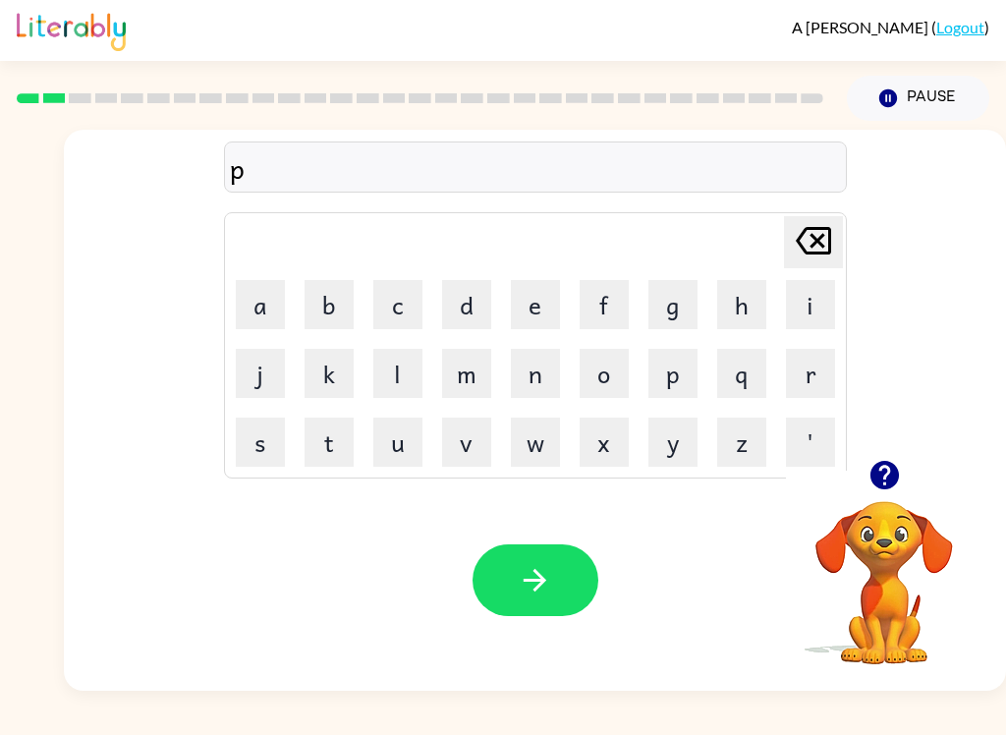
click at [249, 294] on button "a" at bounding box center [260, 304] width 49 height 49
click at [530, 431] on button "w" at bounding box center [535, 442] width 49 height 49
click at [530, 580] on icon "button" at bounding box center [535, 580] width 34 height 34
click at [511, 367] on button "n" at bounding box center [535, 373] width 49 height 49
click at [612, 366] on button "o" at bounding box center [604, 373] width 49 height 49
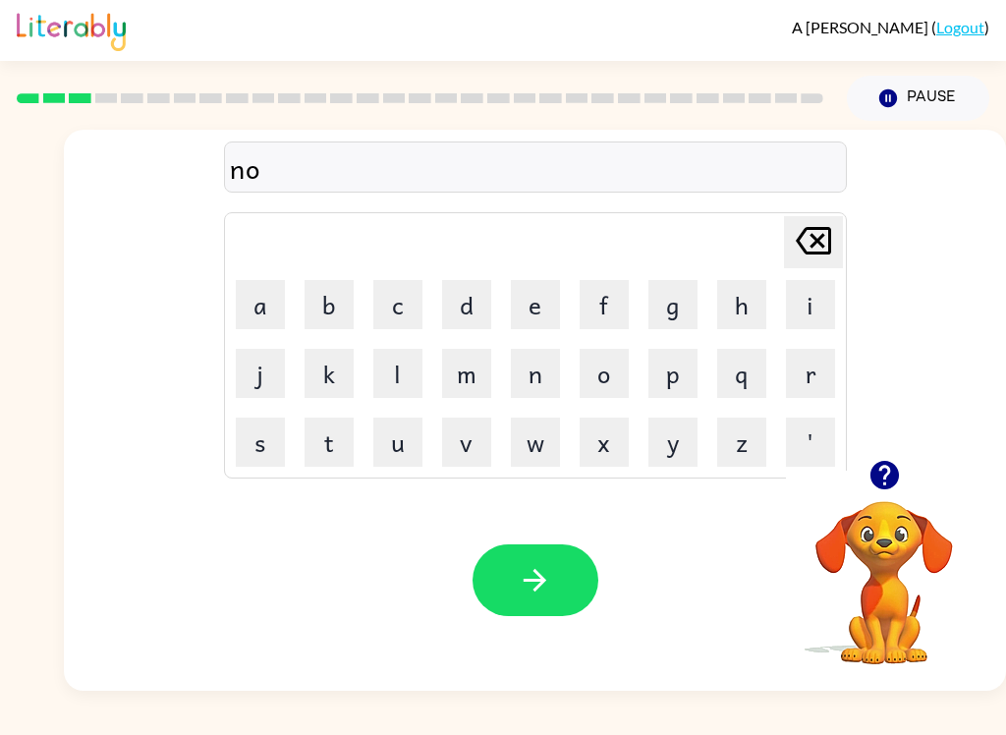
click at [608, 378] on button "o" at bounding box center [604, 373] width 49 height 49
click at [754, 359] on button "r" at bounding box center [810, 373] width 49 height 49
click at [748, 291] on button "h" at bounding box center [741, 304] width 49 height 49
click at [557, 594] on button "button" at bounding box center [536, 580] width 126 height 72
click at [680, 397] on button "p" at bounding box center [673, 373] width 49 height 49
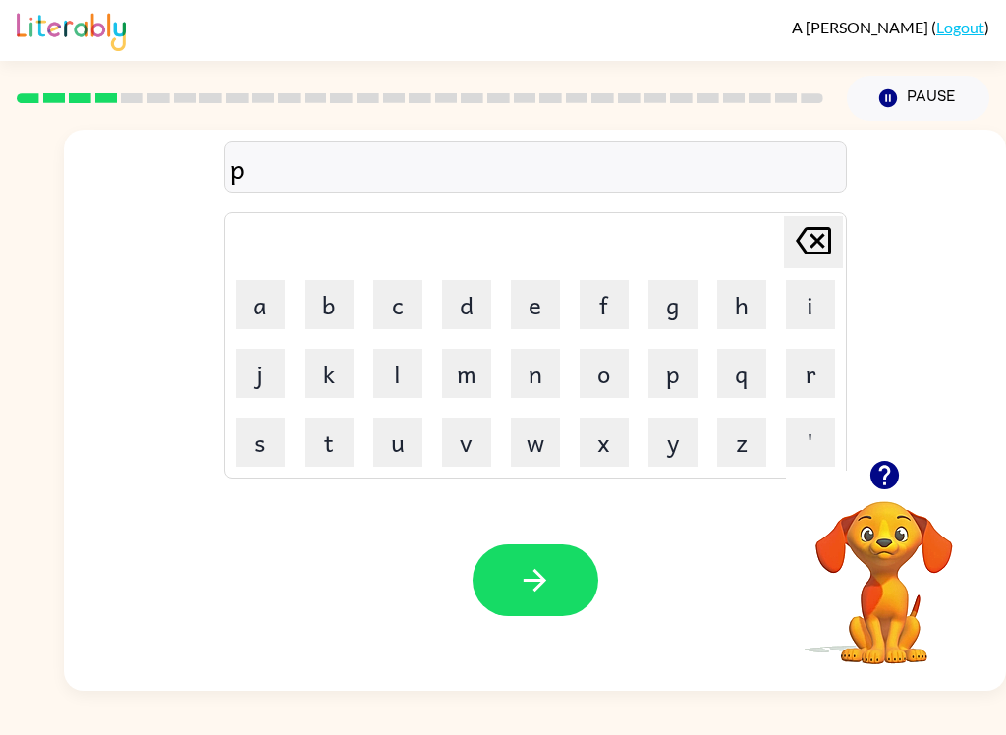
click at [754, 230] on icon at bounding box center [813, 241] width 35 height 28
click at [256, 427] on button "s" at bounding box center [260, 442] width 49 height 49
click at [540, 442] on button "w" at bounding box center [535, 442] width 49 height 49
click at [754, 292] on button "i" at bounding box center [810, 304] width 49 height 49
click at [466, 373] on button "m" at bounding box center [466, 373] width 49 height 49
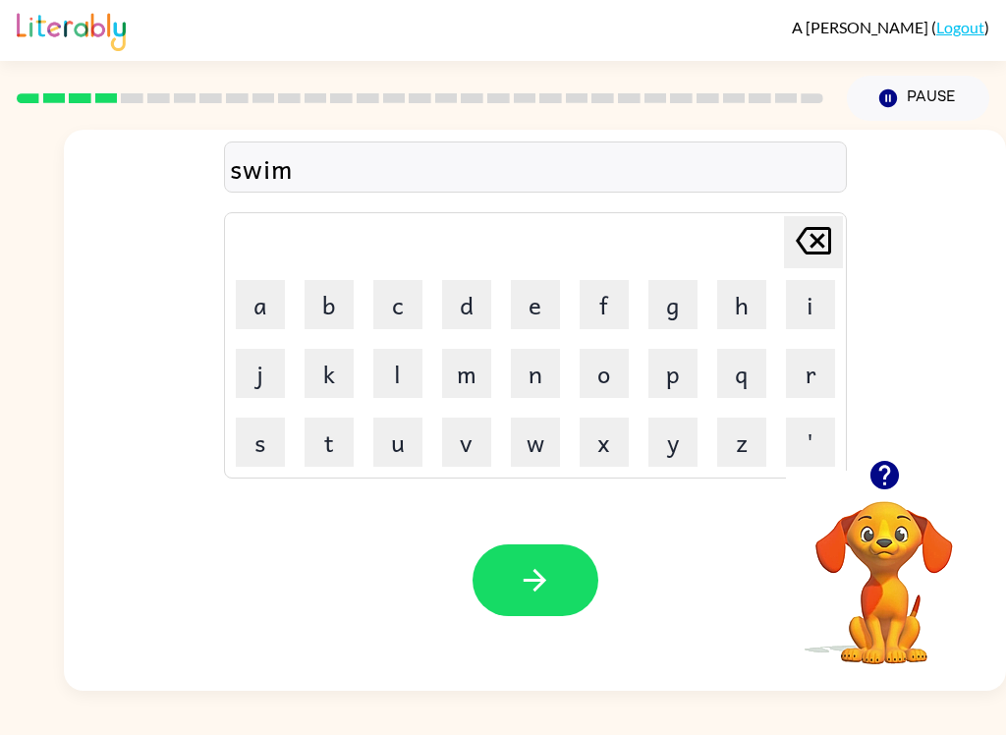
click at [549, 572] on icon "button" at bounding box center [535, 580] width 34 height 34
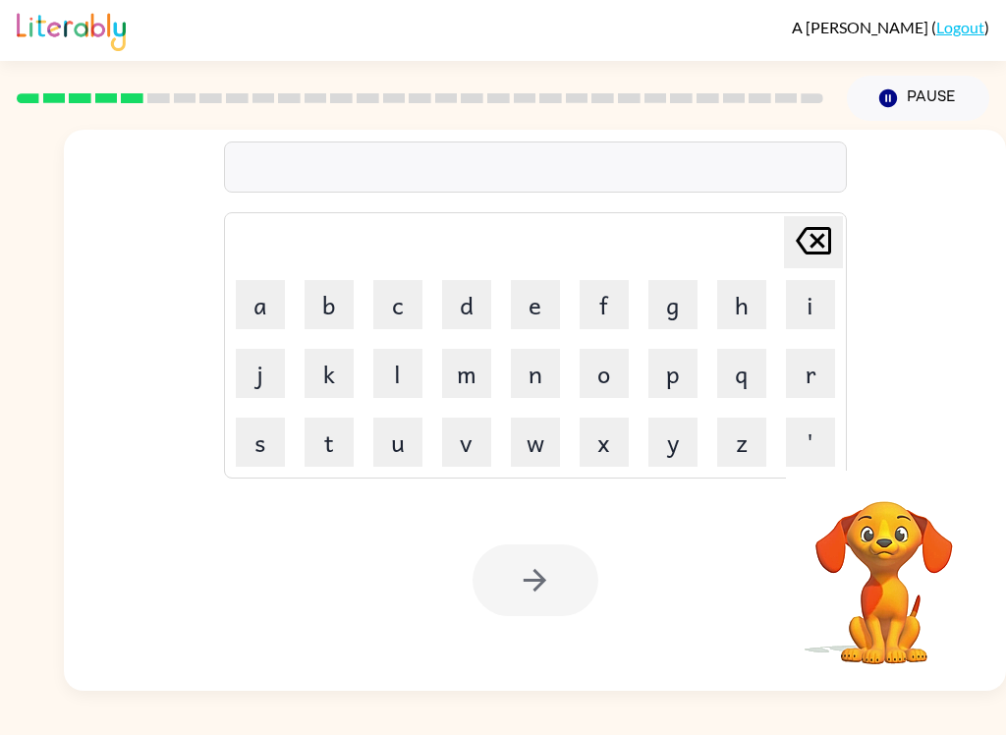
click at [261, 445] on button "s" at bounding box center [260, 442] width 49 height 49
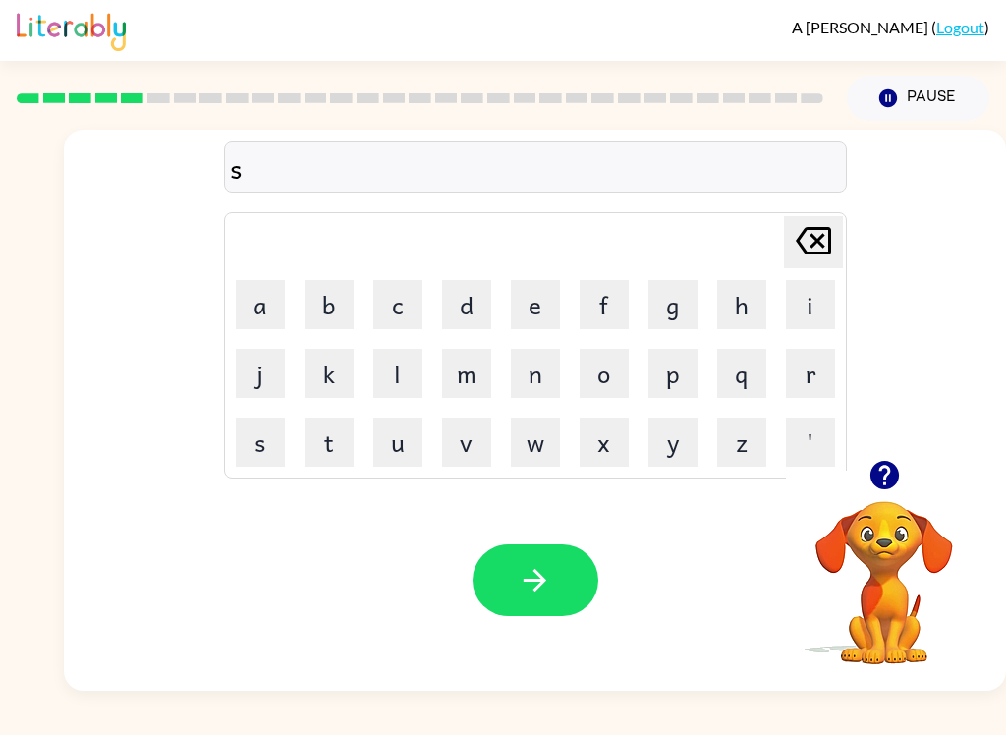
click at [404, 296] on button "c" at bounding box center [397, 304] width 49 height 49
click at [697, 384] on button "p" at bounding box center [673, 373] width 49 height 49
click at [754, 224] on icon "[PERSON_NAME] last character input" at bounding box center [813, 240] width 47 height 47
click at [593, 368] on button "o" at bounding box center [604, 373] width 49 height 49
click at [367, 434] on td "u" at bounding box center [398, 442] width 67 height 67
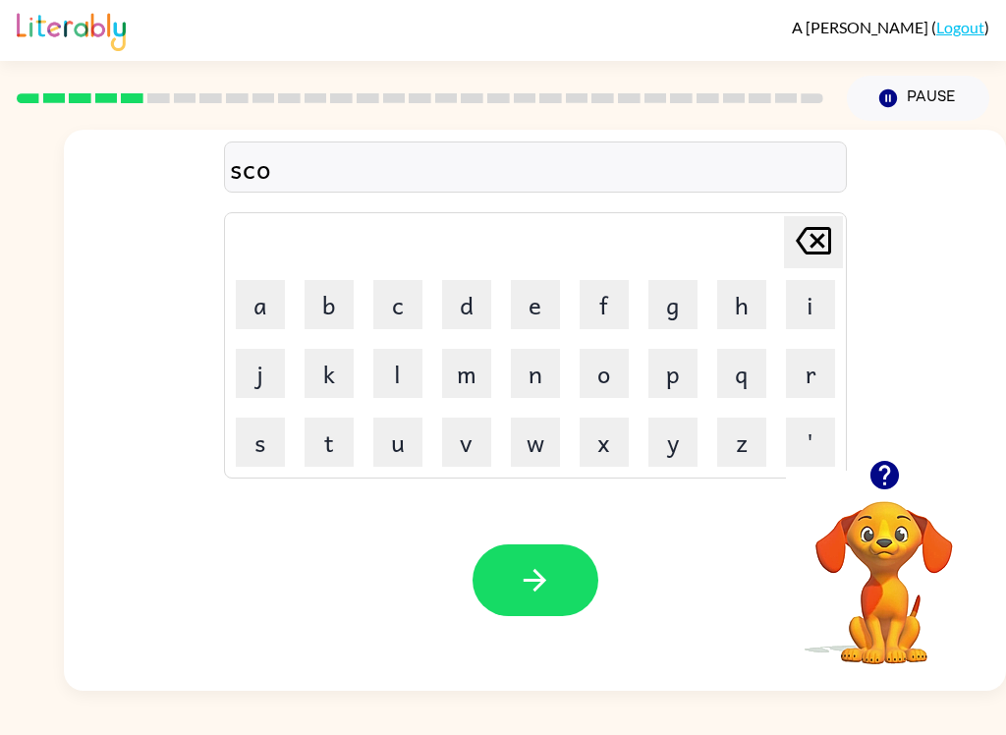
click at [391, 447] on button "u" at bounding box center [397, 442] width 49 height 49
click at [317, 430] on button "t" at bounding box center [329, 442] width 49 height 49
click at [528, 560] on button "button" at bounding box center [536, 580] width 126 height 72
click at [463, 280] on button "d" at bounding box center [466, 304] width 49 height 49
click at [259, 298] on button "a" at bounding box center [260, 304] width 49 height 49
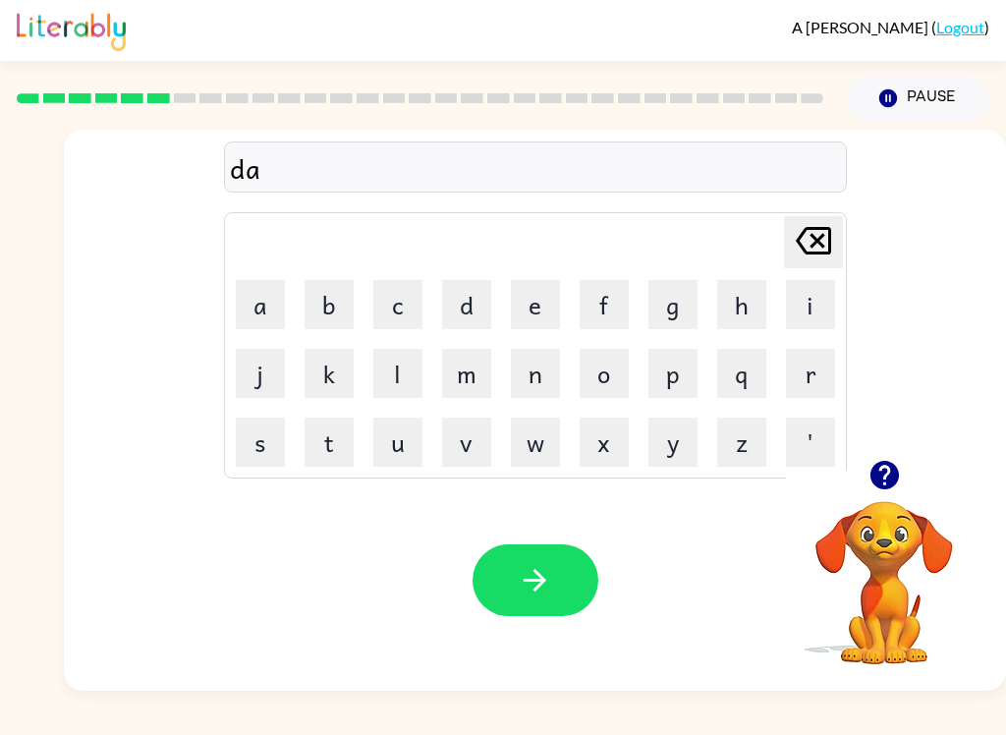
click at [754, 235] on icon at bounding box center [813, 241] width 35 height 28
click at [253, 304] on button "a" at bounding box center [260, 304] width 49 height 49
click at [754, 265] on div "[PERSON_NAME] last character input" at bounding box center [813, 242] width 47 height 50
click at [242, 292] on button "a" at bounding box center [260, 304] width 49 height 49
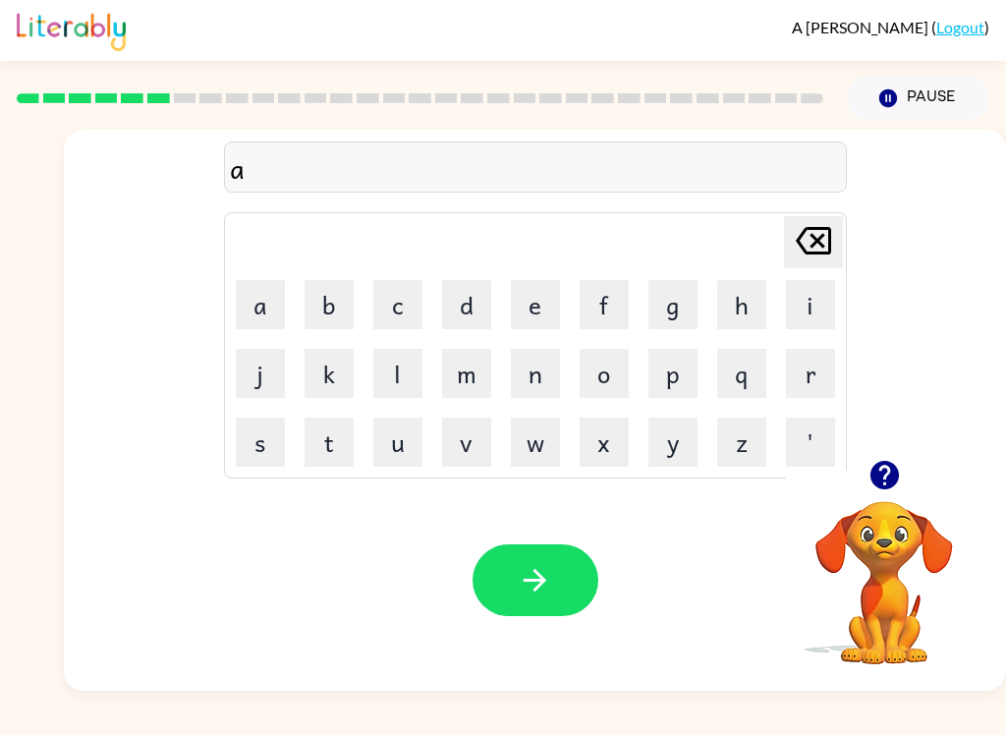
click at [754, 301] on button "i" at bounding box center [810, 304] width 49 height 49
click at [481, 377] on button "m" at bounding box center [466, 373] width 49 height 49
click at [545, 581] on icon "button" at bounding box center [535, 580] width 23 height 23
click at [253, 451] on button "s" at bounding box center [260, 442] width 49 height 49
click at [414, 288] on button "c" at bounding box center [397, 304] width 49 height 49
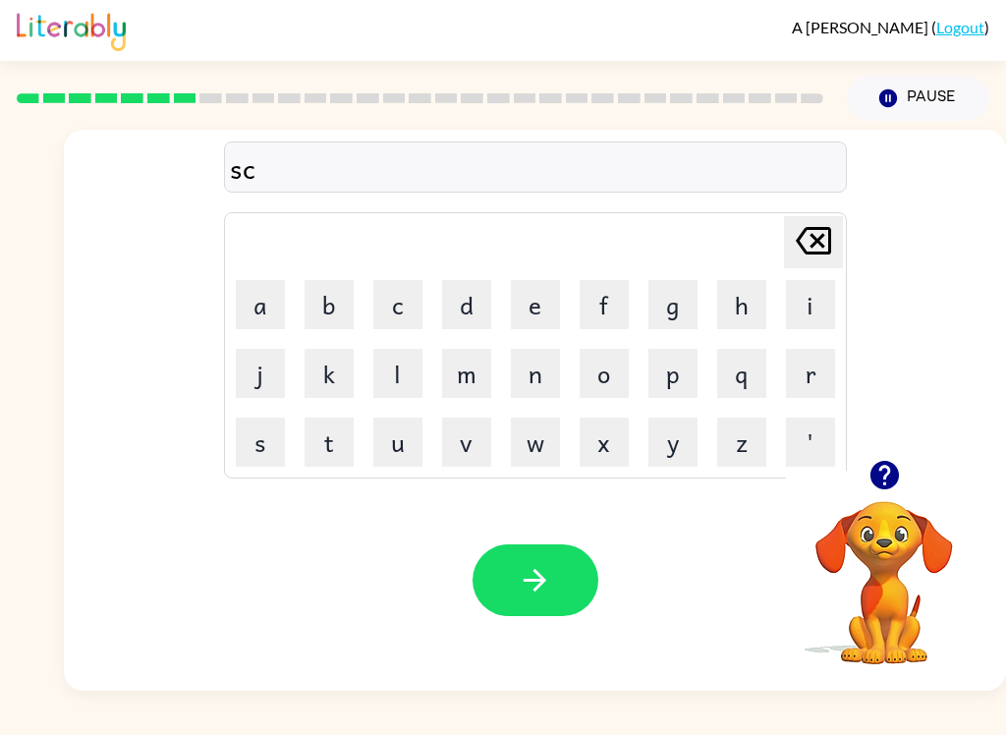
click at [754, 375] on button "r" at bounding box center [810, 373] width 49 height 49
click at [754, 317] on button "i" at bounding box center [810, 304] width 49 height 49
click at [332, 297] on button "b" at bounding box center [329, 304] width 49 height 49
click at [332, 296] on button "b" at bounding box center [329, 304] width 49 height 49
click at [395, 363] on button "l" at bounding box center [397, 373] width 49 height 49
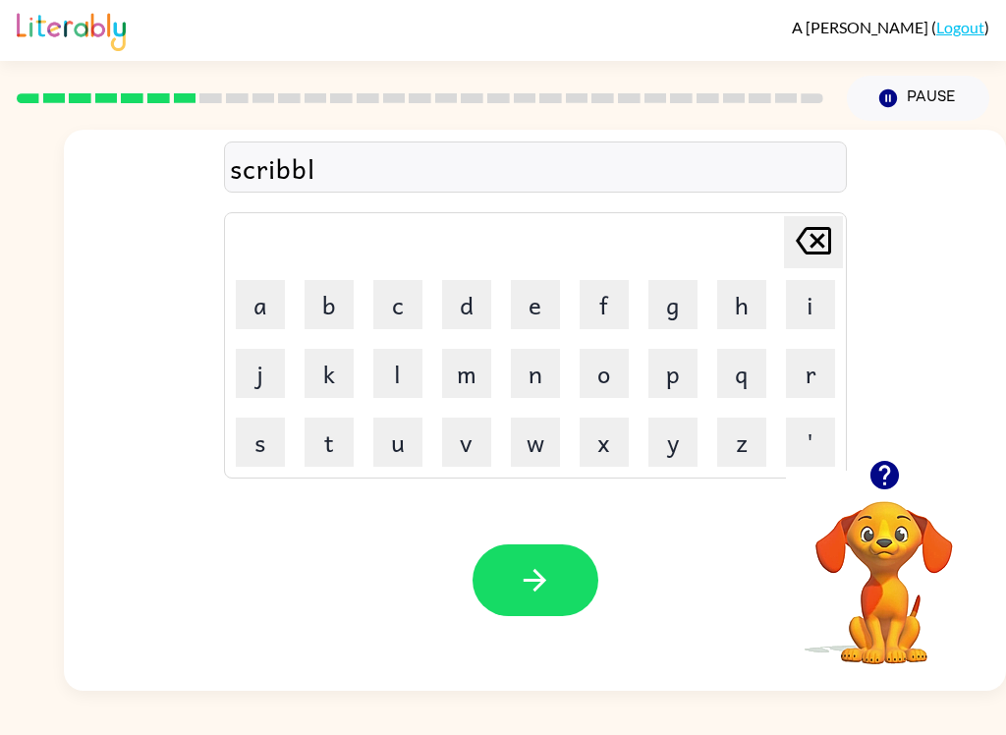
click at [539, 280] on button "e" at bounding box center [535, 304] width 49 height 49
click at [547, 572] on icon "button" at bounding box center [535, 580] width 34 height 34
click at [682, 291] on button "g" at bounding box center [673, 304] width 49 height 49
click at [749, 294] on button "h" at bounding box center [741, 304] width 49 height 49
click at [754, 374] on button "r" at bounding box center [810, 373] width 49 height 49
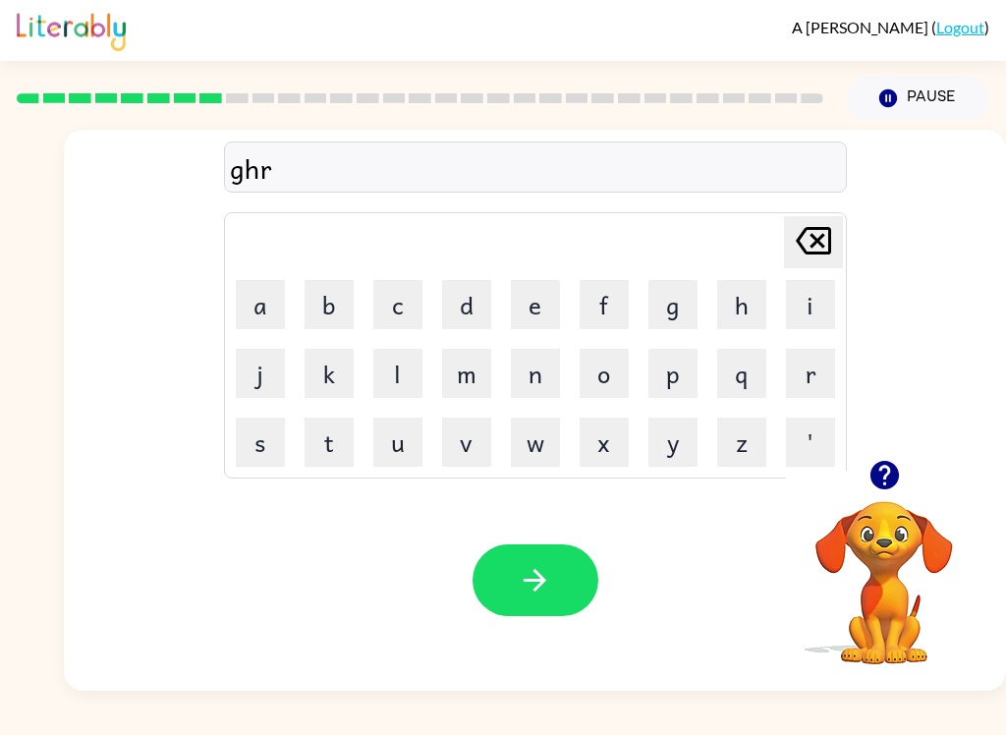
click at [253, 307] on button "a" at bounding box center [260, 304] width 49 height 49
click at [671, 361] on button "p" at bounding box center [673, 373] width 49 height 49
click at [754, 295] on button "h" at bounding box center [741, 304] width 49 height 49
click at [538, 586] on icon "button" at bounding box center [535, 580] width 34 height 34
click at [676, 363] on button "p" at bounding box center [673, 373] width 49 height 49
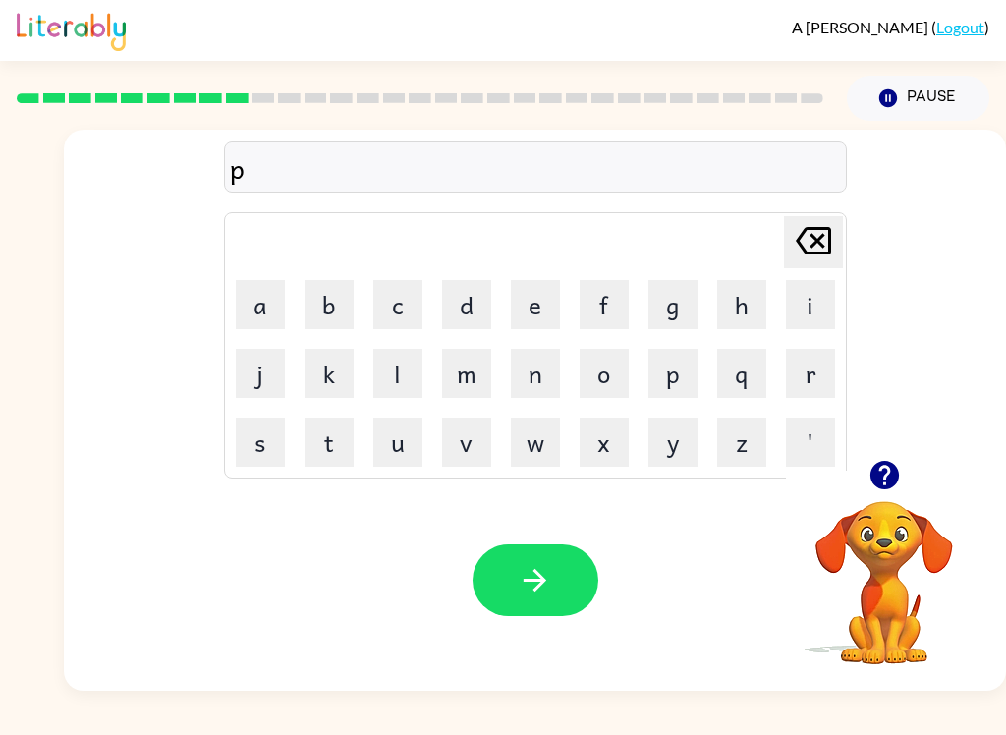
click at [598, 375] on button "o" at bounding box center [604, 373] width 49 height 49
click at [754, 296] on button "i" at bounding box center [810, 304] width 49 height 49
click at [536, 358] on button "n" at bounding box center [535, 373] width 49 height 49
click at [313, 418] on button "t" at bounding box center [329, 442] width 49 height 49
click at [254, 444] on button "s" at bounding box center [260, 442] width 49 height 49
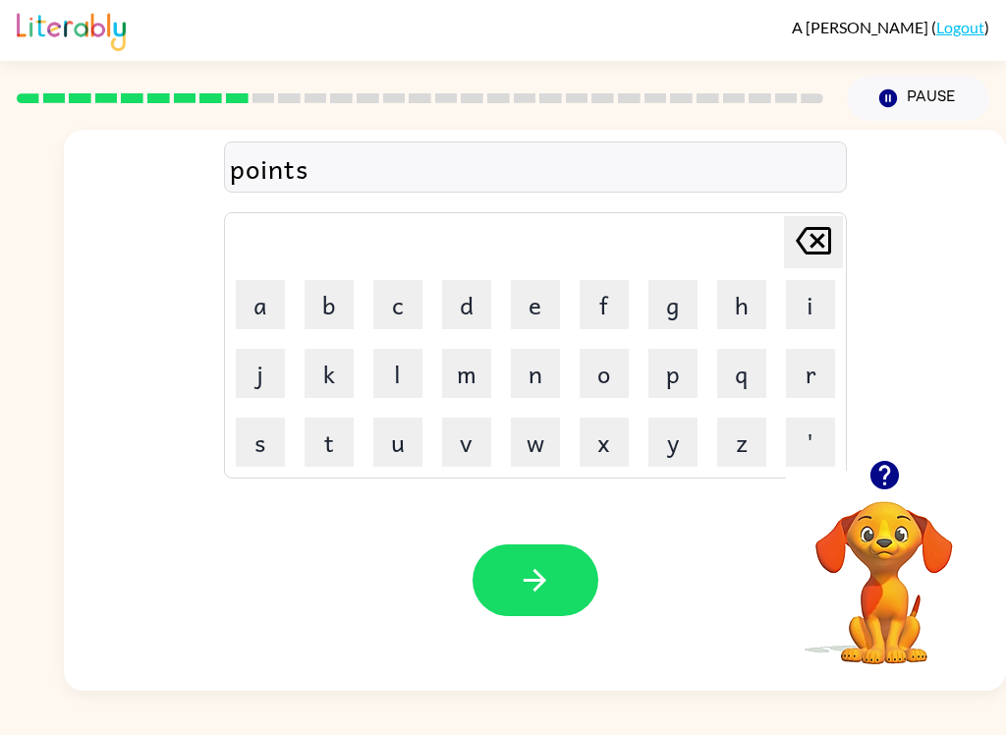
click at [545, 586] on icon "button" at bounding box center [535, 580] width 34 height 34
click at [390, 443] on button "u" at bounding box center [397, 442] width 49 height 49
click at [530, 365] on button "n" at bounding box center [535, 373] width 49 height 49
click at [601, 300] on button "f" at bounding box center [604, 304] width 49 height 49
click at [605, 369] on button "o" at bounding box center [604, 373] width 49 height 49
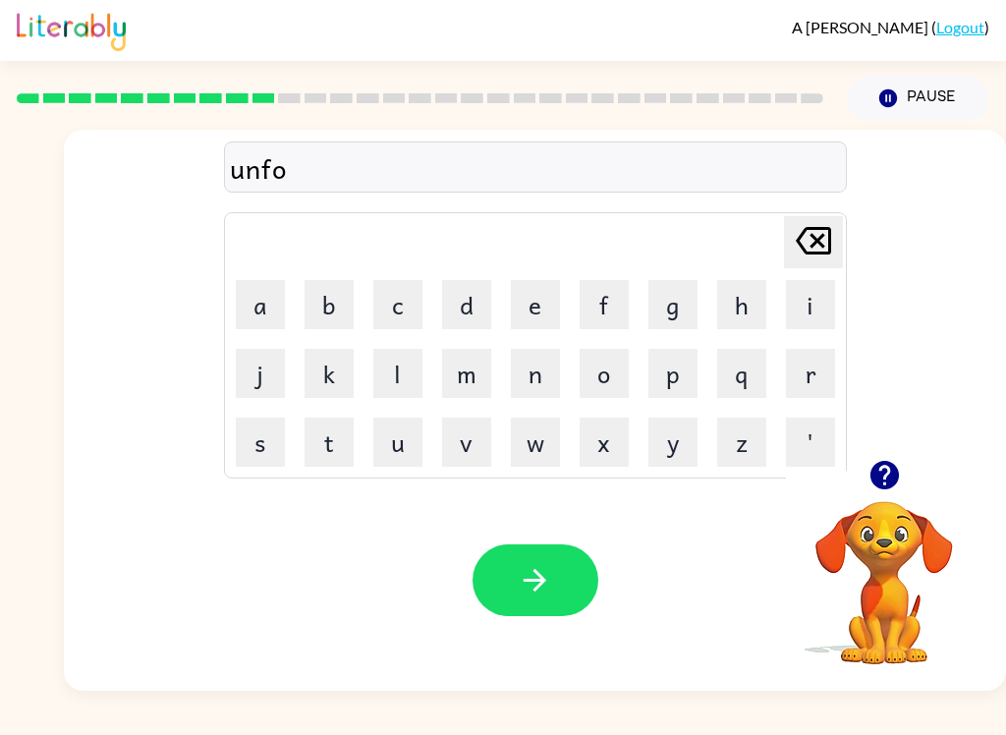
click at [403, 367] on button "l" at bounding box center [397, 373] width 49 height 49
click at [458, 294] on button "d" at bounding box center [466, 304] width 49 height 49
click at [517, 571] on button "button" at bounding box center [536, 580] width 126 height 72
click at [528, 575] on icon "button" at bounding box center [535, 580] width 34 height 34
click at [469, 438] on button "v" at bounding box center [466, 442] width 49 height 49
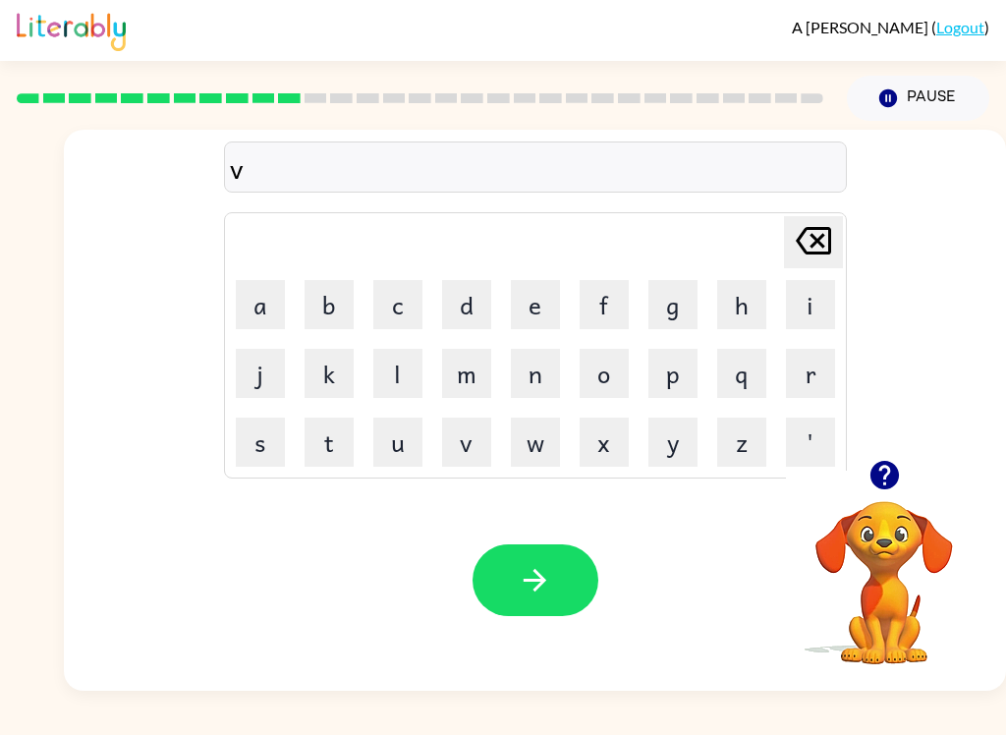
click at [605, 369] on button "o" at bounding box center [604, 373] width 49 height 49
click at [321, 436] on button "t" at bounding box center [329, 442] width 49 height 49
click at [530, 300] on button "e" at bounding box center [535, 304] width 49 height 49
click at [543, 574] on icon "button" at bounding box center [535, 580] width 34 height 34
click at [461, 375] on button "m" at bounding box center [466, 373] width 49 height 49
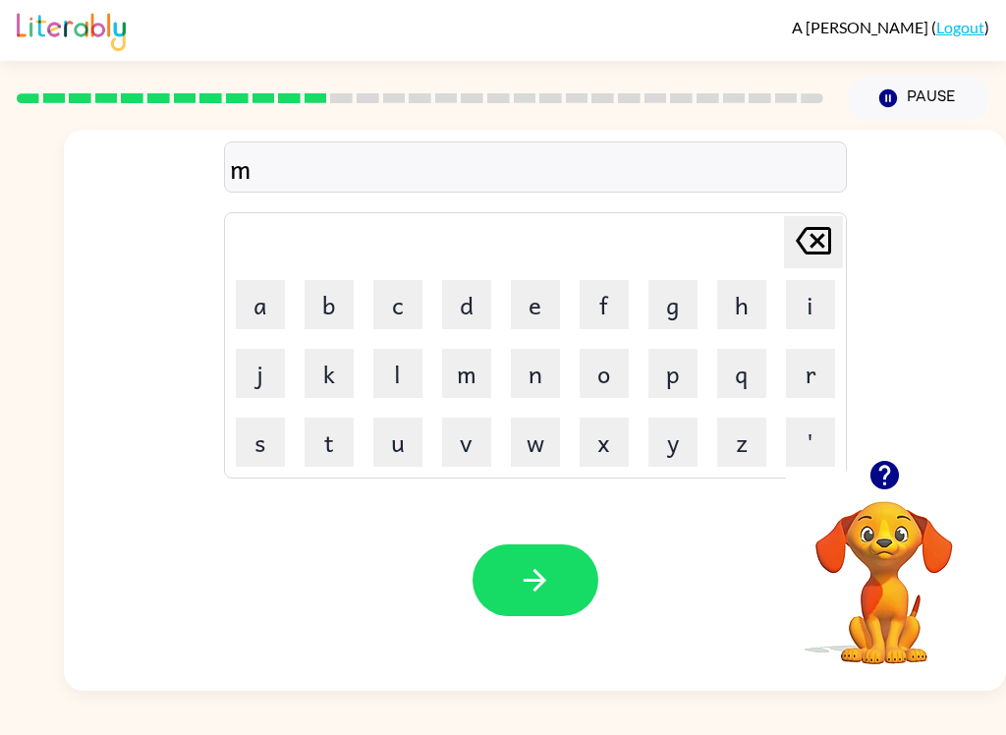
click at [754, 287] on button "i" at bounding box center [810, 304] width 49 height 49
click at [273, 426] on button "s" at bounding box center [260, 442] width 49 height 49
click at [334, 447] on button "t" at bounding box center [329, 442] width 49 height 49
click at [264, 289] on button "a" at bounding box center [260, 304] width 49 height 49
click at [334, 365] on button "k" at bounding box center [329, 373] width 49 height 49
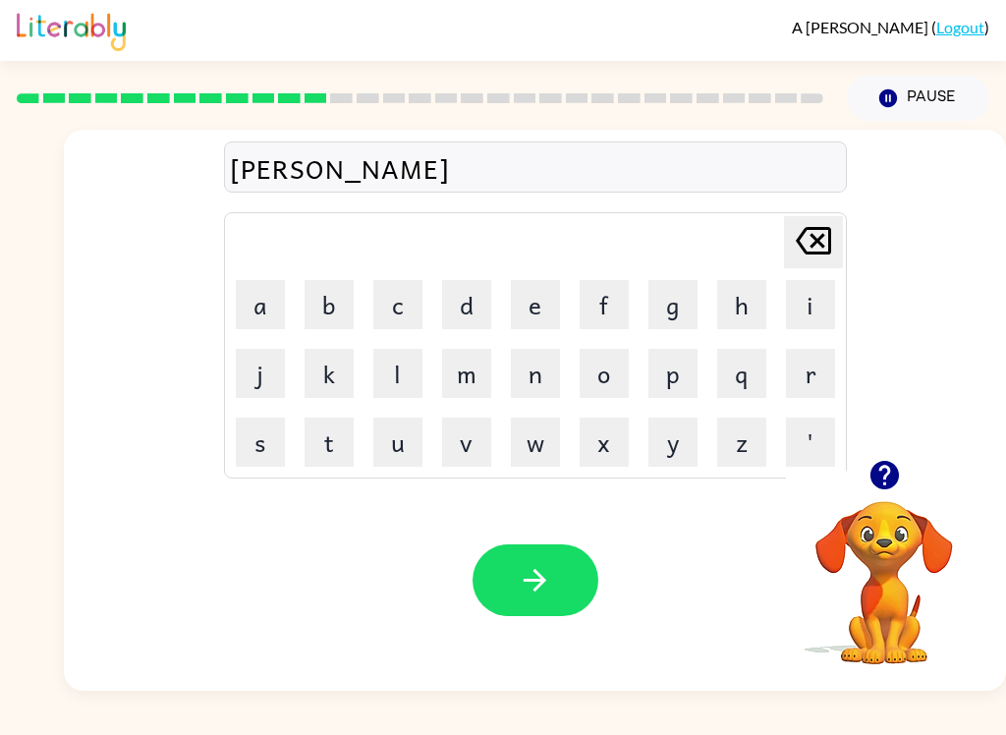
click at [530, 302] on button "e" at bounding box center [535, 304] width 49 height 49
click at [562, 595] on button "button" at bounding box center [536, 580] width 126 height 72
click at [327, 374] on button "k" at bounding box center [329, 373] width 49 height 49
click at [527, 363] on button "n" at bounding box center [535, 373] width 49 height 49
click at [754, 233] on icon at bounding box center [813, 241] width 35 height 28
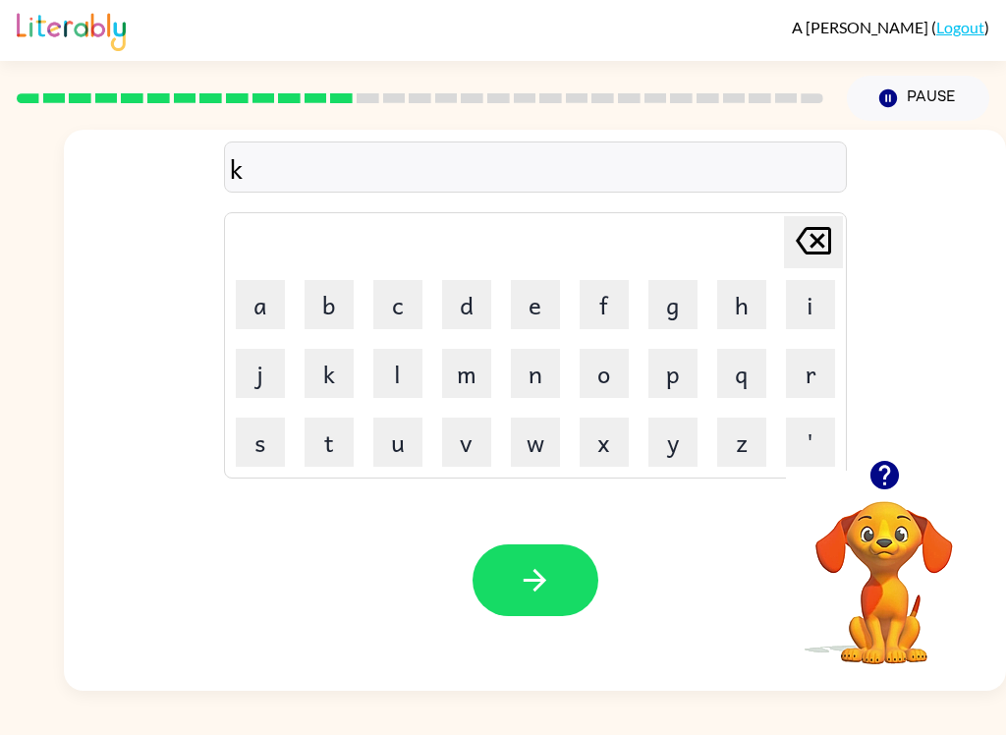
click at [754, 304] on button "i" at bounding box center [810, 304] width 49 height 49
click at [533, 368] on button "n" at bounding box center [535, 373] width 49 height 49
click at [474, 302] on button "d" at bounding box center [466, 304] width 49 height 49
click at [398, 361] on button "l" at bounding box center [397, 373] width 49 height 49
click at [677, 426] on button "y" at bounding box center [673, 442] width 49 height 49
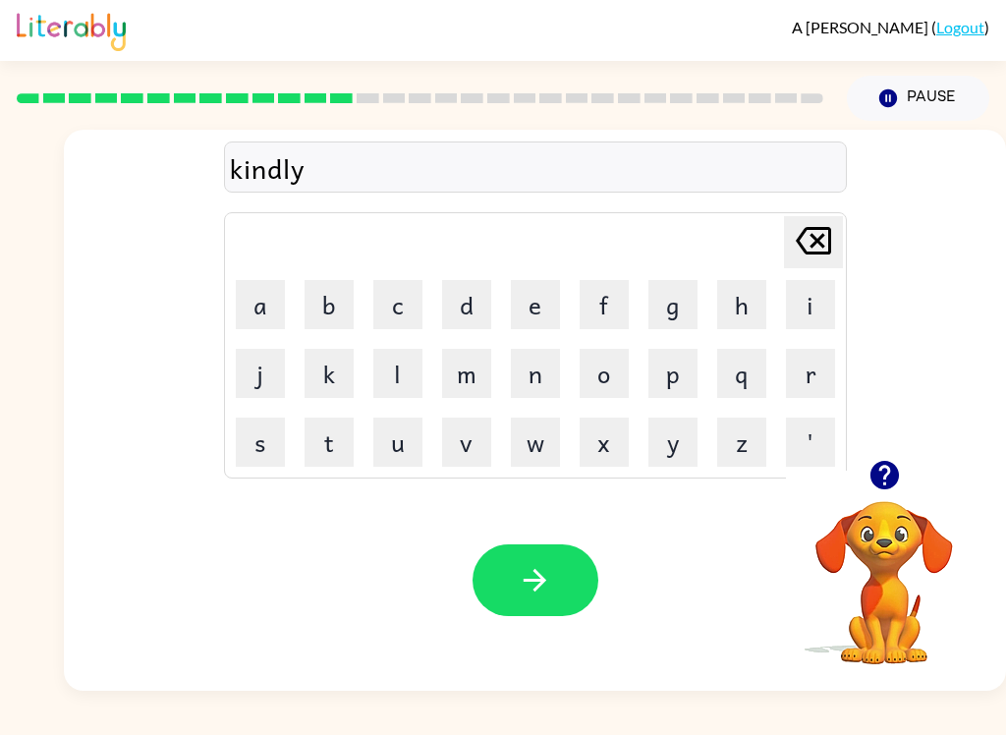
click at [540, 569] on icon "button" at bounding box center [535, 580] width 34 height 34
click at [470, 295] on button "d" at bounding box center [466, 304] width 49 height 49
click at [266, 291] on button "a" at bounding box center [260, 304] width 49 height 49
click at [391, 352] on button "l" at bounding box center [397, 373] width 49 height 49
click at [537, 296] on button "e" at bounding box center [535, 304] width 49 height 49
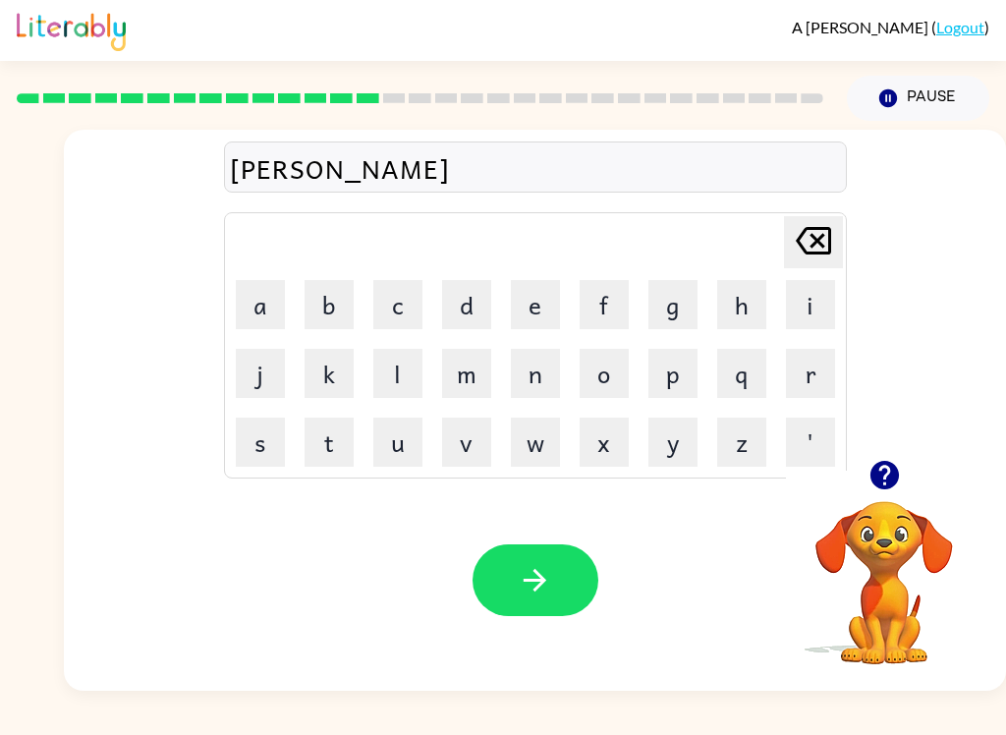
click at [680, 426] on button "y" at bounding box center [673, 442] width 49 height 49
click at [549, 572] on icon "button" at bounding box center [535, 580] width 34 height 34
click at [395, 299] on button "c" at bounding box center [397, 304] width 49 height 49
click at [599, 374] on button "o" at bounding box center [604, 373] width 49 height 49
click at [754, 358] on button "r" at bounding box center [810, 373] width 49 height 49
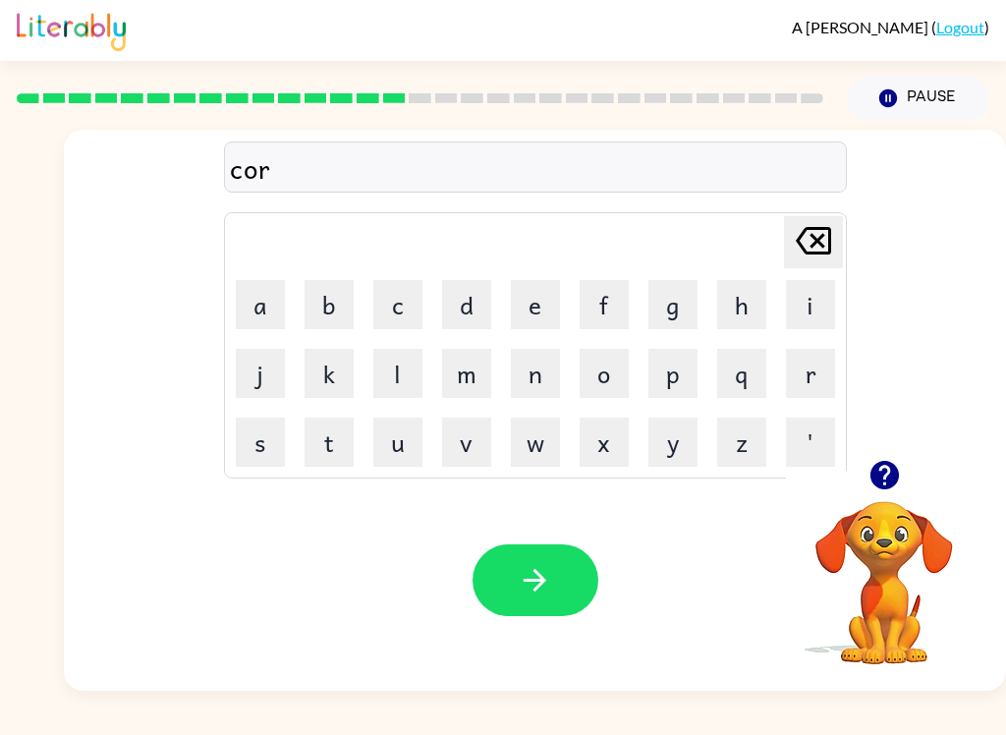
click at [471, 298] on button "d" at bounding box center [466, 304] width 49 height 49
click at [531, 564] on icon "button" at bounding box center [535, 580] width 34 height 34
click at [473, 442] on button "v" at bounding box center [466, 442] width 49 height 49
click at [537, 588] on icon "button" at bounding box center [535, 580] width 34 height 34
click at [466, 295] on button "d" at bounding box center [466, 304] width 49 height 49
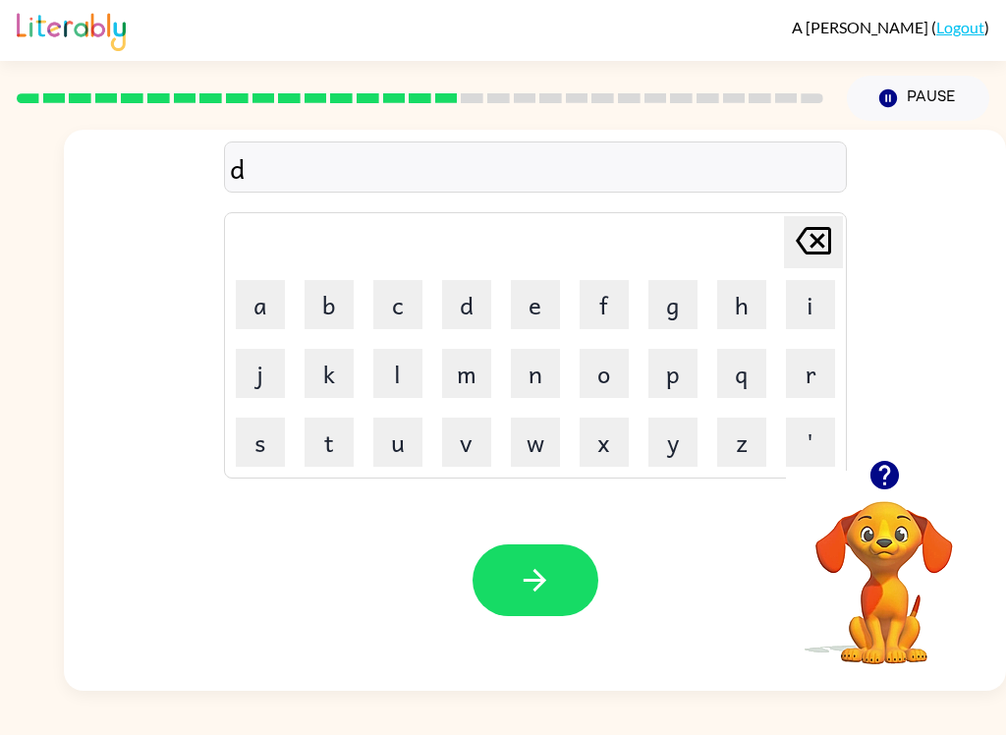
click at [754, 367] on button "r" at bounding box center [810, 373] width 49 height 49
click at [611, 366] on button "o" at bounding box center [604, 373] width 49 height 49
click at [671, 366] on button "p" at bounding box center [673, 373] width 49 height 49
click at [754, 313] on button "i" at bounding box center [810, 304] width 49 height 49
click at [521, 387] on button "n" at bounding box center [535, 373] width 49 height 49
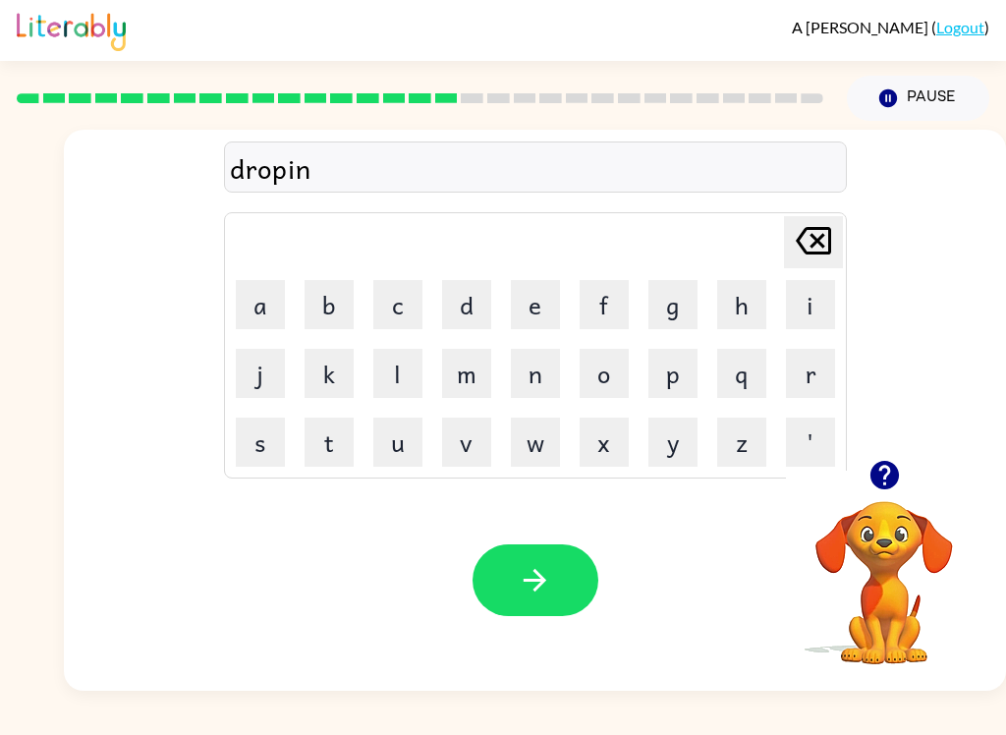
click at [665, 313] on button "g" at bounding box center [673, 304] width 49 height 49
click at [568, 534] on div "Your browser must support playing .mp4 files to use Literably. Please try using…" at bounding box center [535, 580] width 942 height 221
click at [562, 573] on button "button" at bounding box center [536, 580] width 126 height 72
click at [746, 282] on button "h" at bounding box center [741, 304] width 49 height 49
click at [534, 298] on button "e" at bounding box center [535, 304] width 49 height 49
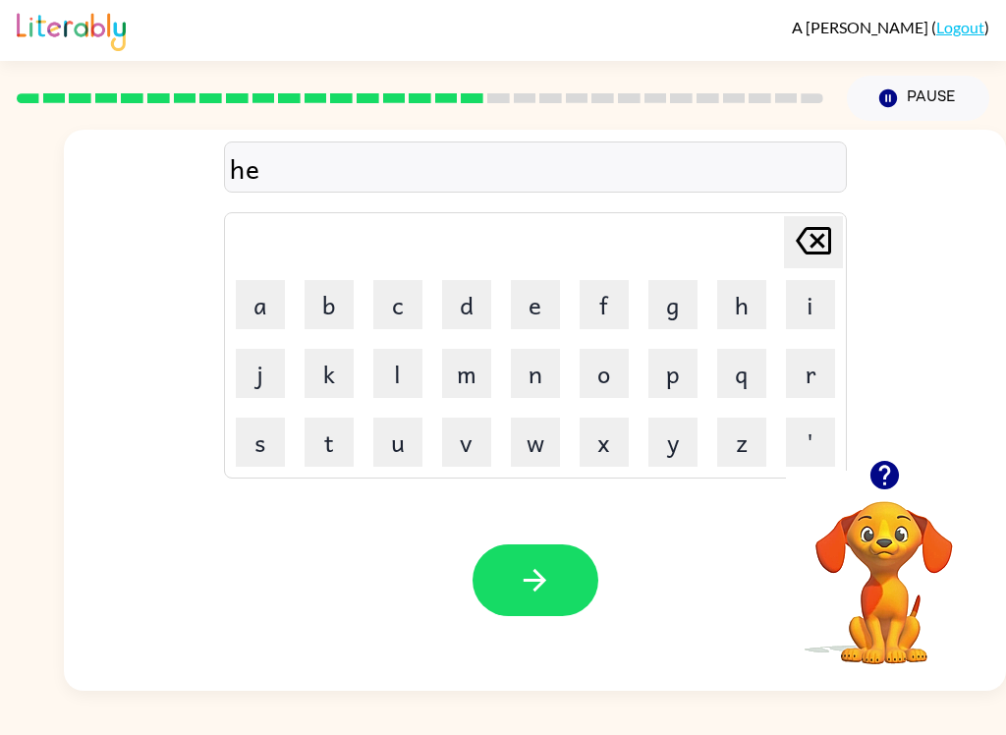
click at [754, 369] on button "r" at bounding box center [810, 373] width 49 height 49
click at [556, 581] on button "button" at bounding box center [536, 580] width 126 height 72
click at [754, 379] on button "r" at bounding box center [810, 373] width 49 height 49
click at [540, 282] on button "e" at bounding box center [535, 304] width 49 height 49
click at [557, 377] on button "n" at bounding box center [535, 373] width 49 height 49
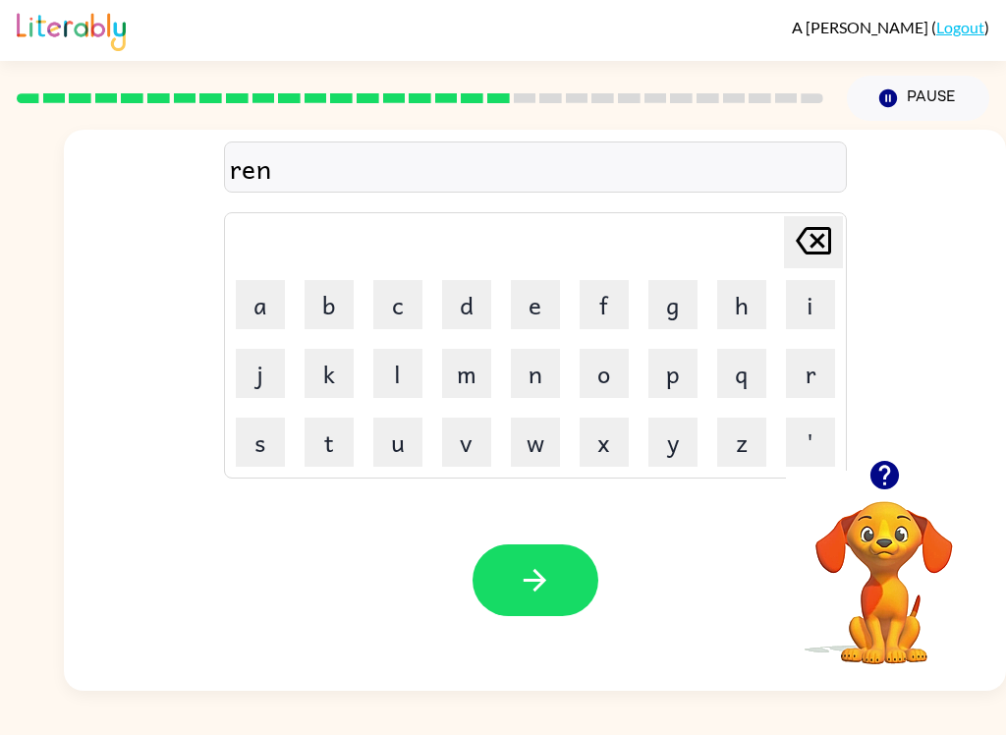
click at [280, 293] on button "a" at bounding box center [260, 304] width 49 height 49
click at [754, 244] on icon "[PERSON_NAME] last character input" at bounding box center [813, 240] width 47 height 47
click at [754, 231] on icon "[PERSON_NAME] last character input" at bounding box center [813, 240] width 47 height 47
click at [251, 297] on button "a" at bounding box center [260, 304] width 49 height 49
click at [400, 300] on button "c" at bounding box center [397, 304] width 49 height 49
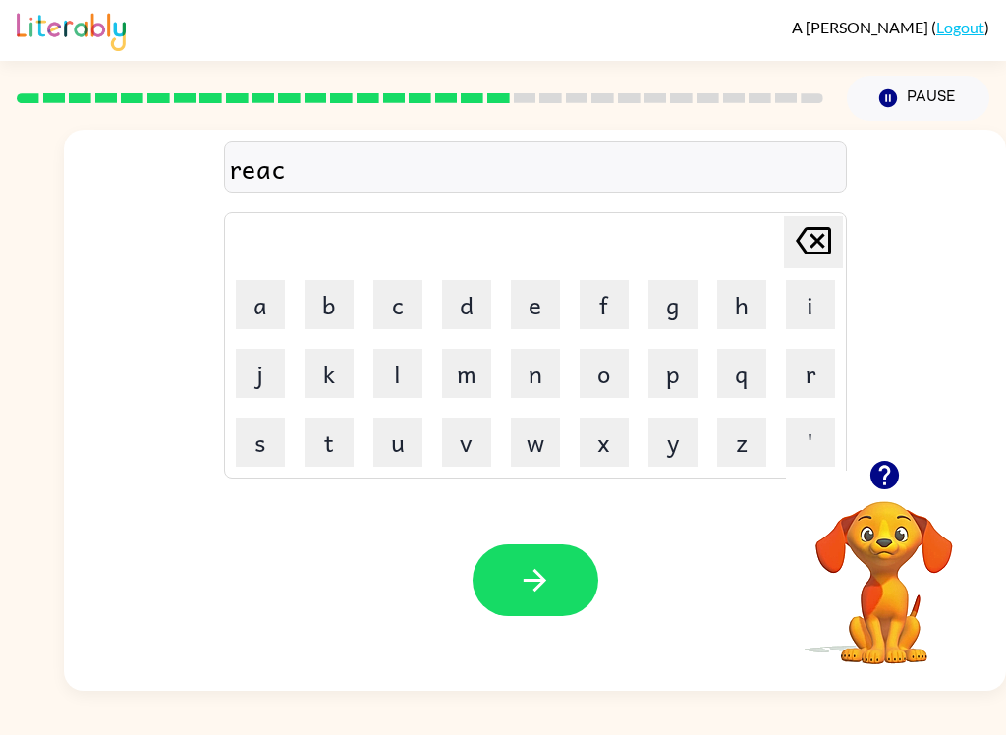
click at [751, 281] on button "h" at bounding box center [741, 304] width 49 height 49
click at [554, 595] on button "button" at bounding box center [536, 580] width 126 height 72
click at [728, 308] on button "h" at bounding box center [741, 304] width 49 height 49
click at [754, 294] on button "i" at bounding box center [810, 304] width 49 height 49
click at [537, 365] on button "n" at bounding box center [535, 373] width 49 height 49
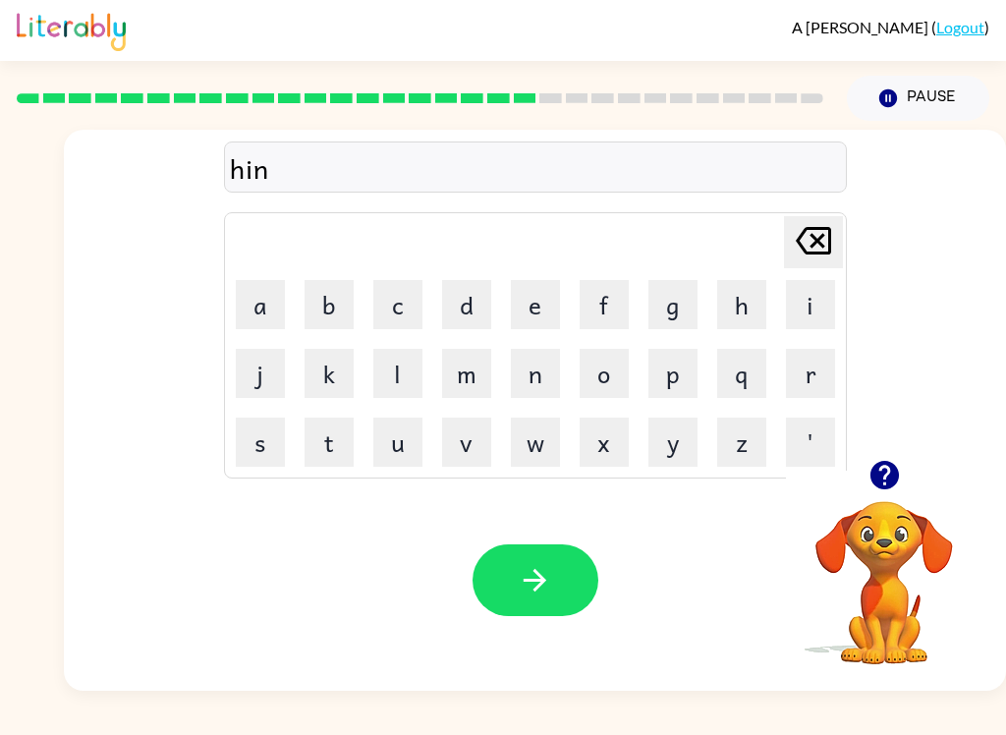
click at [339, 439] on button "t" at bounding box center [329, 442] width 49 height 49
click at [523, 299] on button "e" at bounding box center [535, 304] width 49 height 49
click at [561, 568] on button "button" at bounding box center [536, 580] width 126 height 72
click at [754, 361] on button "r" at bounding box center [810, 373] width 49 height 49
click at [754, 295] on button "i" at bounding box center [810, 304] width 49 height 49
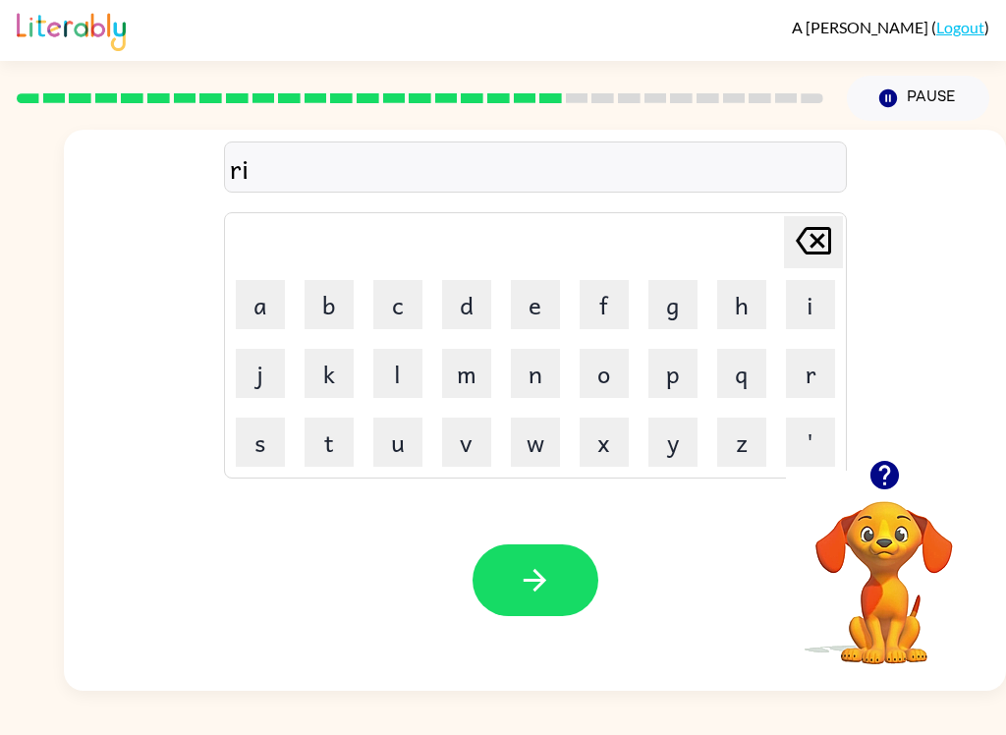
click at [382, 315] on button "c" at bounding box center [397, 304] width 49 height 49
click at [523, 299] on button "e" at bounding box center [535, 304] width 49 height 49
click at [572, 610] on button "button" at bounding box center [536, 580] width 126 height 72
click at [754, 377] on button "r" at bounding box center [810, 373] width 49 height 49
click at [259, 300] on button "a" at bounding box center [260, 304] width 49 height 49
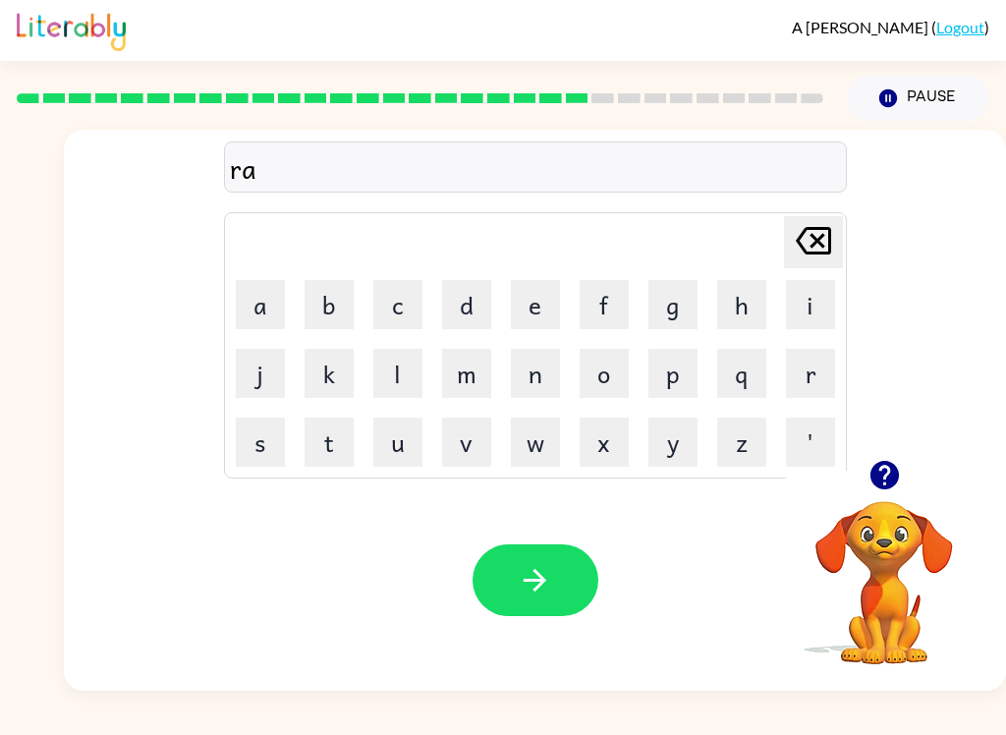
click at [754, 308] on button "i" at bounding box center [810, 304] width 49 height 49
click at [547, 365] on button "n" at bounding box center [535, 373] width 49 height 49
click at [646, 242] on td "[PERSON_NAME] last character input" at bounding box center [535, 242] width 617 height 54
click at [401, 302] on button "c" at bounding box center [397, 304] width 49 height 49
click at [605, 371] on button "o" at bounding box center [604, 373] width 49 height 49
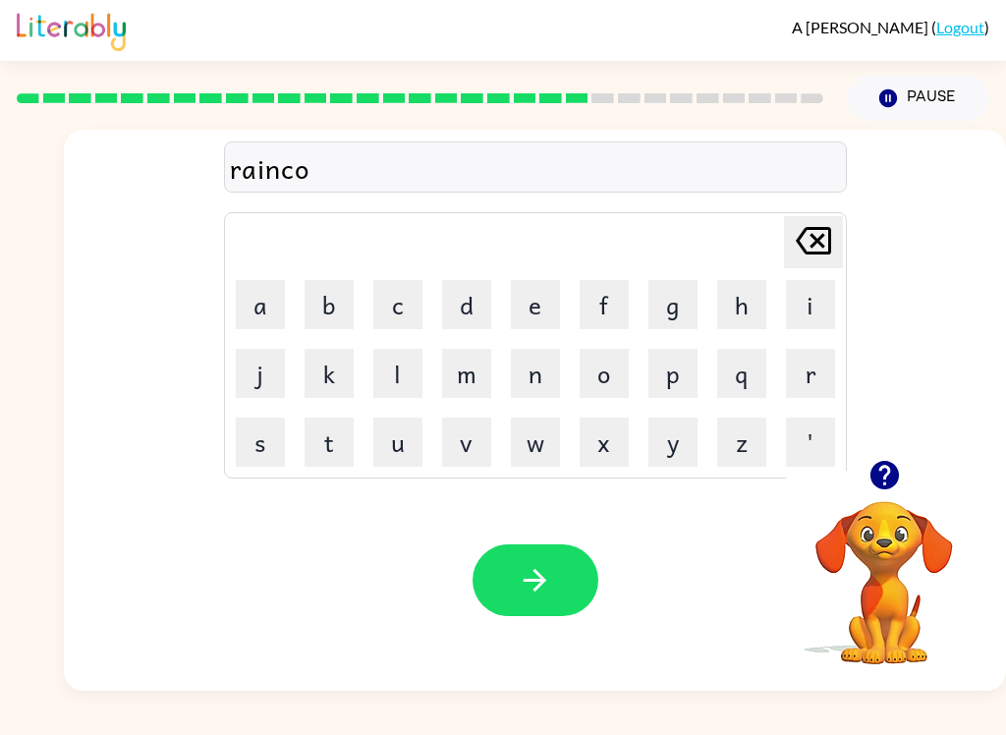
click at [273, 305] on button "a" at bounding box center [260, 304] width 49 height 49
click at [338, 442] on button "t" at bounding box center [329, 442] width 49 height 49
click at [538, 578] on icon "button" at bounding box center [535, 580] width 34 height 34
click at [543, 289] on button "e" at bounding box center [535, 304] width 49 height 49
click at [754, 235] on icon "[PERSON_NAME] last character input" at bounding box center [813, 240] width 47 height 47
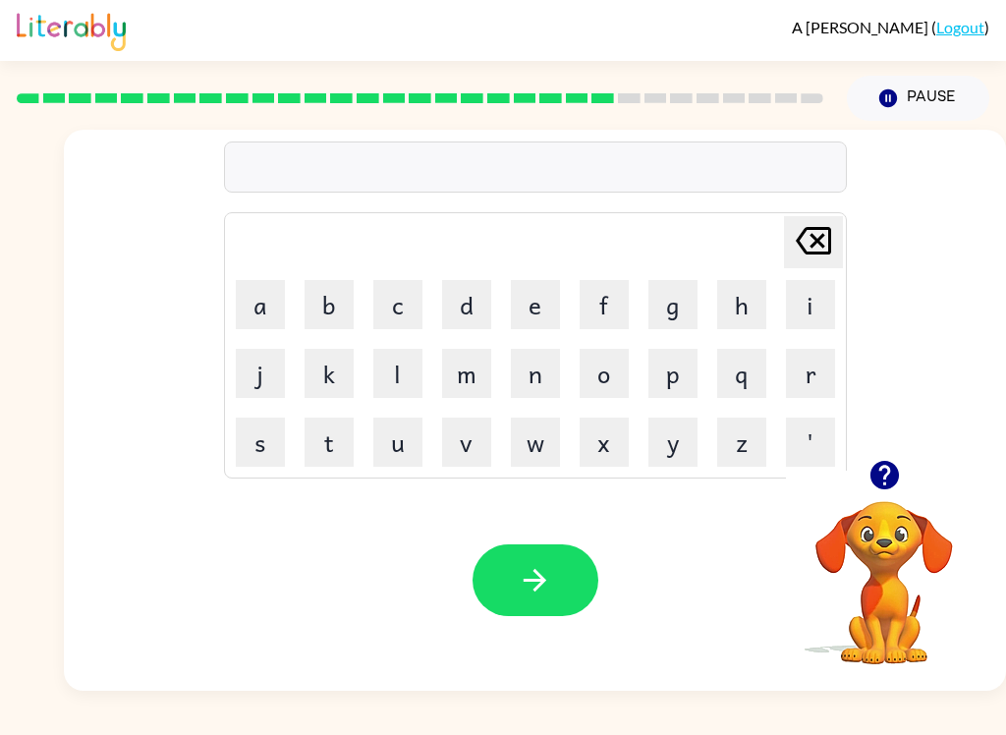
click at [754, 370] on button "r" at bounding box center [810, 373] width 49 height 49
click at [534, 298] on button "e" at bounding box center [535, 304] width 49 height 49
click at [754, 369] on div "re [PERSON_NAME] last character input a b c d e f g h i j k l m n o p q r s t u…" at bounding box center [535, 295] width 942 height 330
click at [754, 351] on div "re [PERSON_NAME] last character input a b c d e f g h i j k l m n o p q r s t u…" at bounding box center [535, 295] width 942 height 330
click at [754, 350] on div "re [PERSON_NAME] last character input a b c d e f g h i j k l m n o p q r s t u…" at bounding box center [535, 295] width 942 height 330
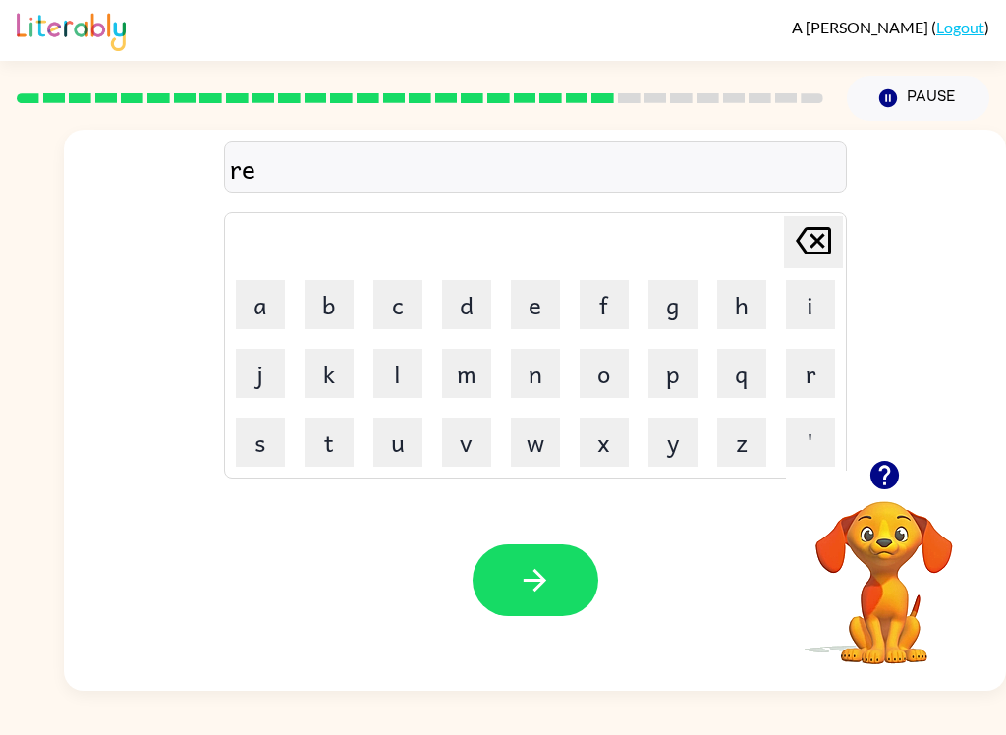
click at [460, 361] on button "m" at bounding box center [466, 373] width 49 height 49
click at [230, 317] on td "a" at bounding box center [260, 304] width 67 height 67
click at [256, 311] on button "a" at bounding box center [260, 304] width 49 height 49
click at [754, 320] on button "h" at bounding box center [741, 304] width 49 height 49
click at [754, 232] on icon "[PERSON_NAME] last character input" at bounding box center [813, 240] width 47 height 47
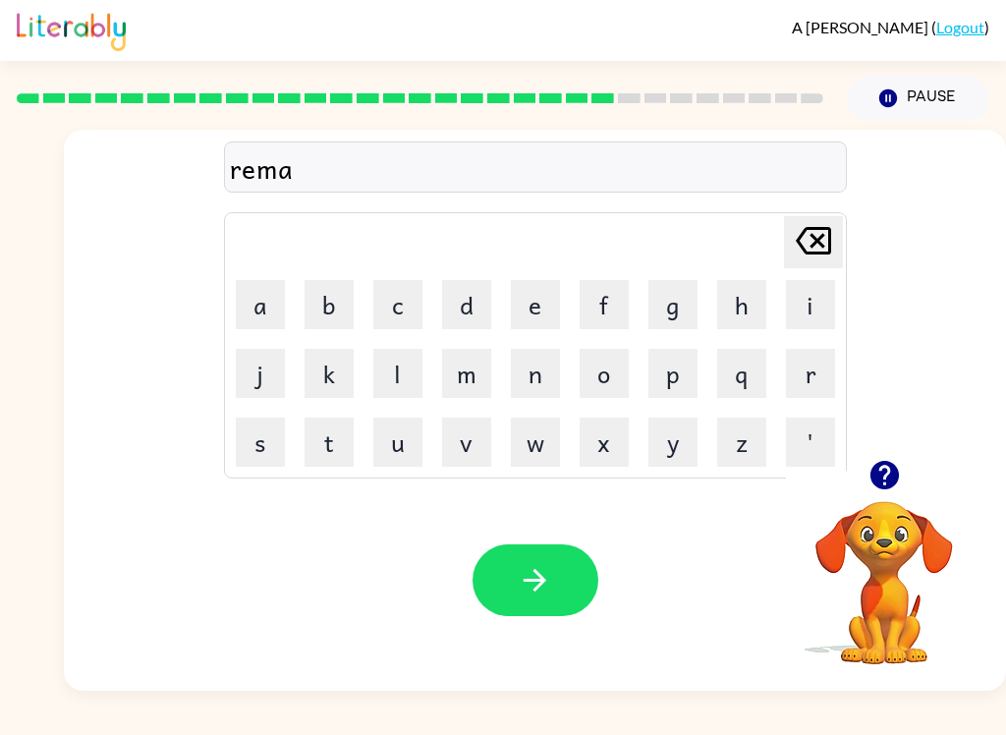
click at [754, 359] on button "r" at bounding box center [810, 373] width 49 height 49
click at [325, 353] on button "k" at bounding box center [329, 373] width 49 height 49
click at [544, 572] on icon "button" at bounding box center [535, 580] width 34 height 34
click at [260, 301] on button "a" at bounding box center [260, 304] width 49 height 49
click at [465, 287] on button "d" at bounding box center [466, 304] width 49 height 49
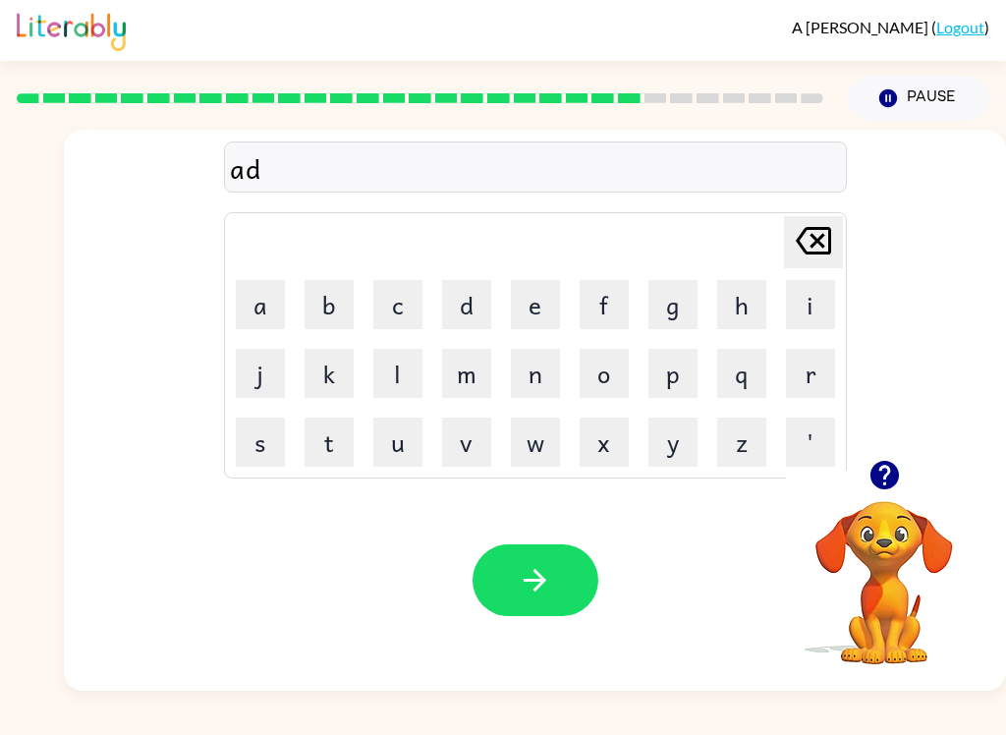
click at [462, 441] on button "v" at bounding box center [466, 442] width 49 height 49
click at [249, 293] on button "a" at bounding box center [260, 304] width 49 height 49
click at [754, 369] on div "adva [PERSON_NAME] last character input a b c d e f g h i j k l m n o p q r s t…" at bounding box center [535, 295] width 942 height 330
click at [537, 369] on button "n" at bounding box center [535, 373] width 49 height 49
click at [262, 434] on button "s" at bounding box center [260, 442] width 49 height 49
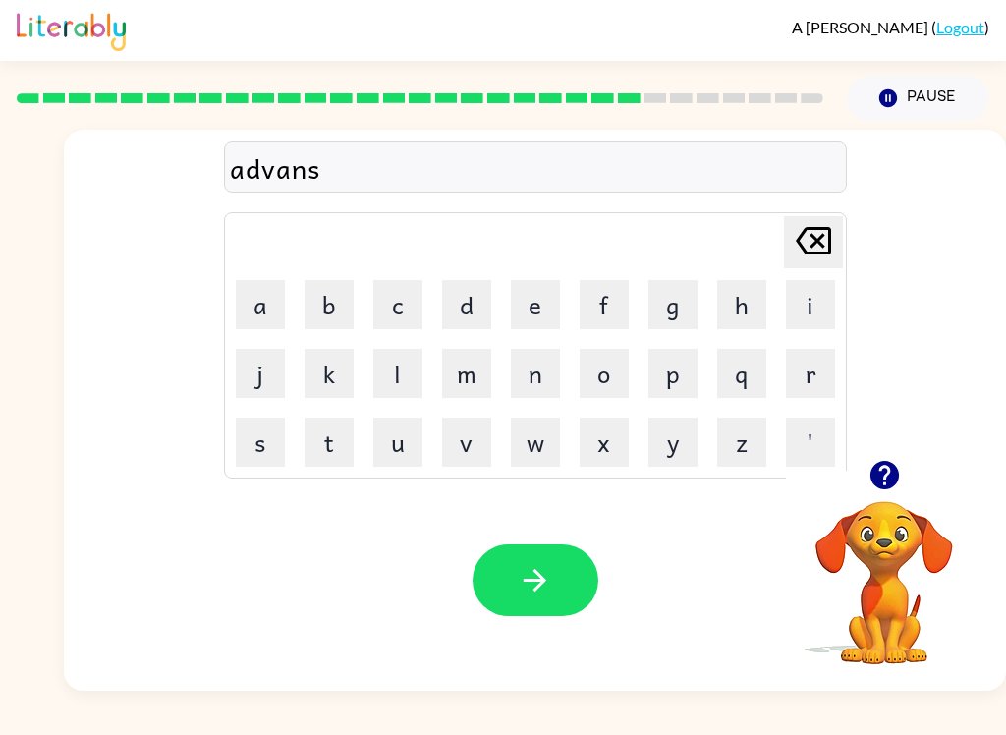
click at [754, 291] on button "i" at bounding box center [810, 304] width 49 height 49
click at [540, 369] on button "n" at bounding box center [535, 373] width 49 height 49
click at [661, 301] on button "g" at bounding box center [673, 304] width 49 height 49
click at [558, 576] on button "button" at bounding box center [536, 580] width 126 height 72
click at [264, 432] on button "s" at bounding box center [260, 442] width 49 height 49
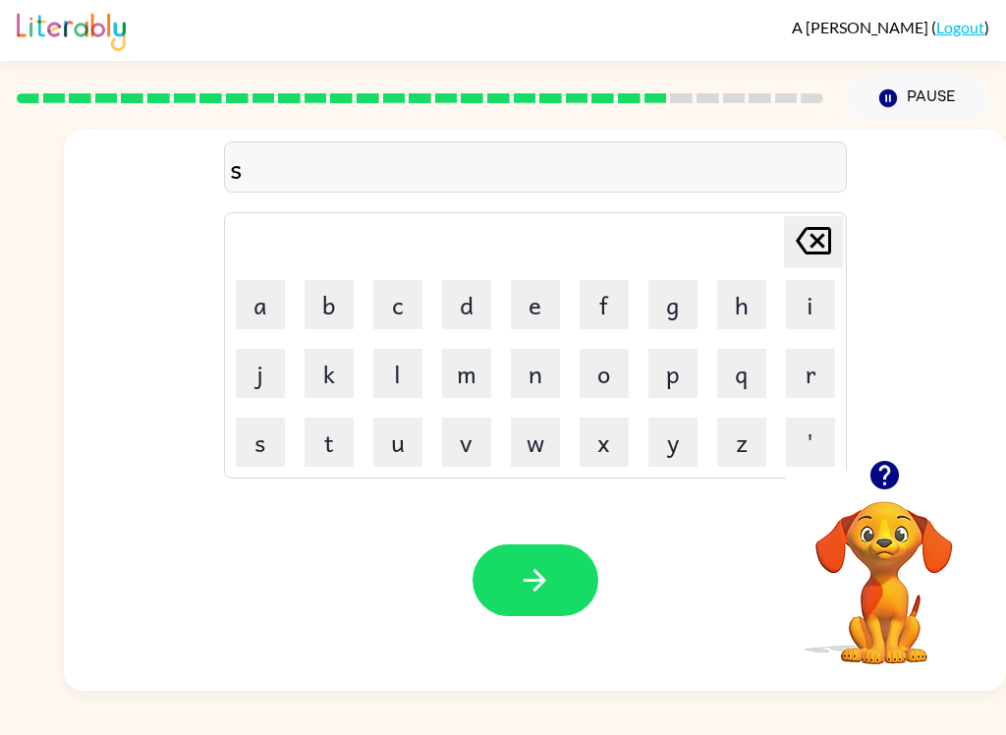
click at [394, 436] on button "u" at bounding box center [397, 442] width 49 height 49
click at [540, 369] on button "n" at bounding box center [535, 373] width 49 height 49
click at [403, 381] on button "l" at bounding box center [397, 373] width 49 height 49
click at [754, 294] on button "i" at bounding box center [810, 304] width 49 height 49
click at [310, 437] on button "t" at bounding box center [329, 442] width 49 height 49
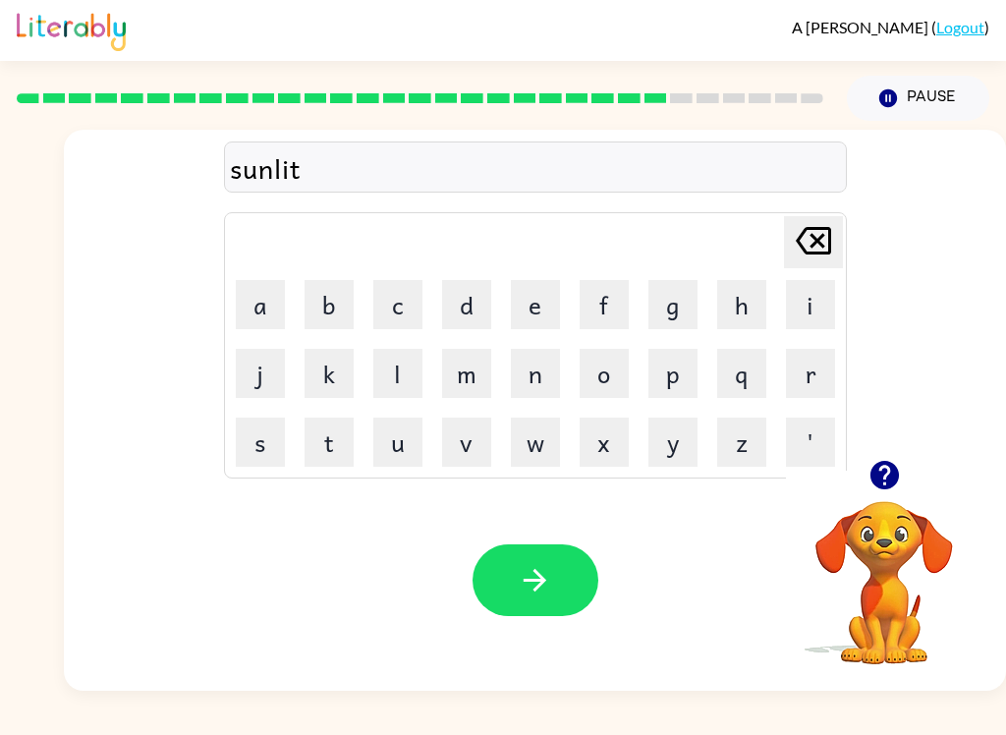
click at [527, 563] on button "button" at bounding box center [536, 580] width 126 height 72
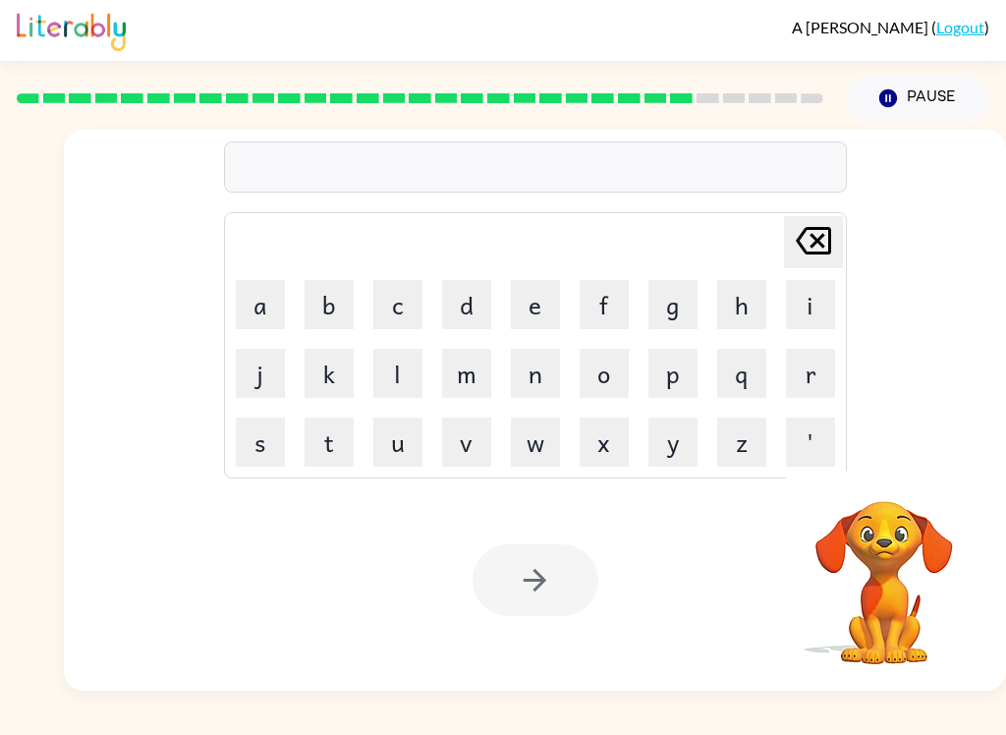
click at [454, 301] on button "d" at bounding box center [466, 304] width 49 height 49
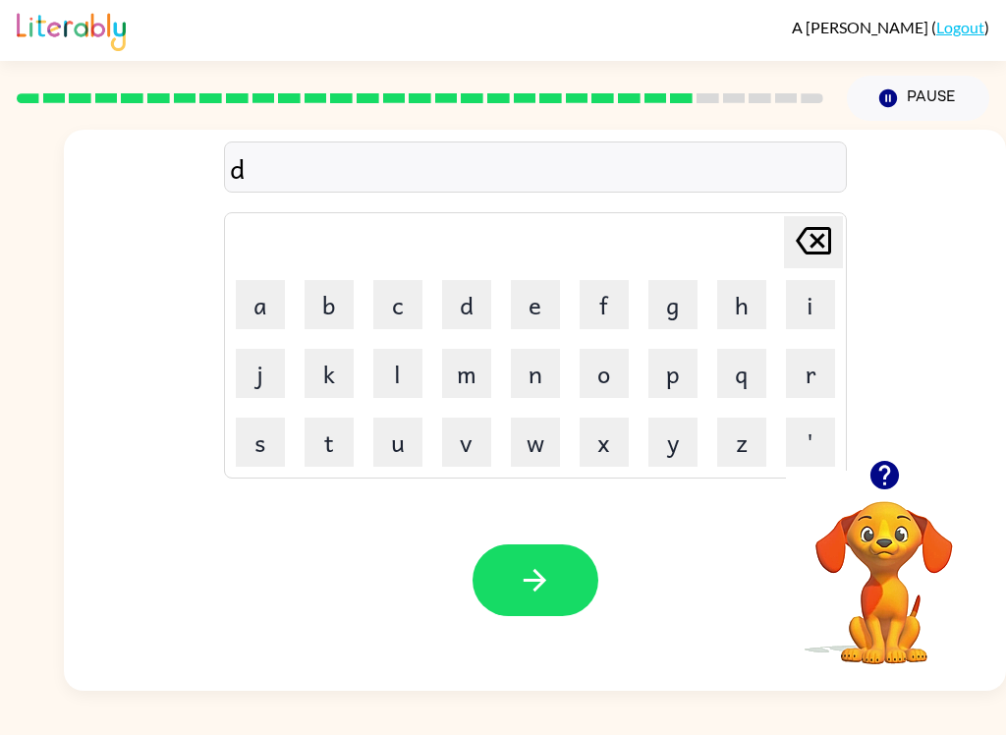
click at [544, 305] on button "e" at bounding box center [535, 304] width 49 height 49
click at [248, 442] on button "s" at bounding box center [260, 442] width 49 height 49
click at [398, 312] on button "c" at bounding box center [397, 304] width 49 height 49
click at [596, 368] on button "o" at bounding box center [604, 373] width 49 height 49
click at [463, 435] on button "v" at bounding box center [466, 442] width 49 height 49
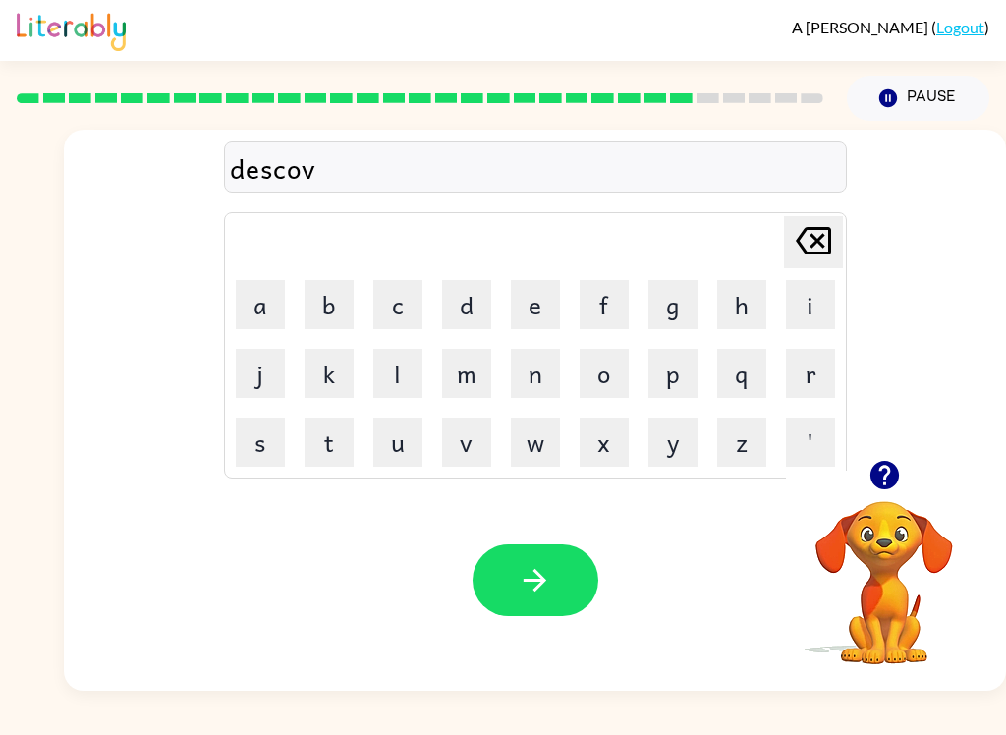
click at [540, 301] on button "e" at bounding box center [535, 304] width 49 height 49
click at [754, 374] on button "r" at bounding box center [810, 373] width 49 height 49
click at [574, 559] on button "button" at bounding box center [536, 580] width 126 height 72
click at [468, 376] on button "m" at bounding box center [466, 373] width 49 height 49
click at [607, 369] on button "o" at bounding box center [604, 373] width 49 height 49
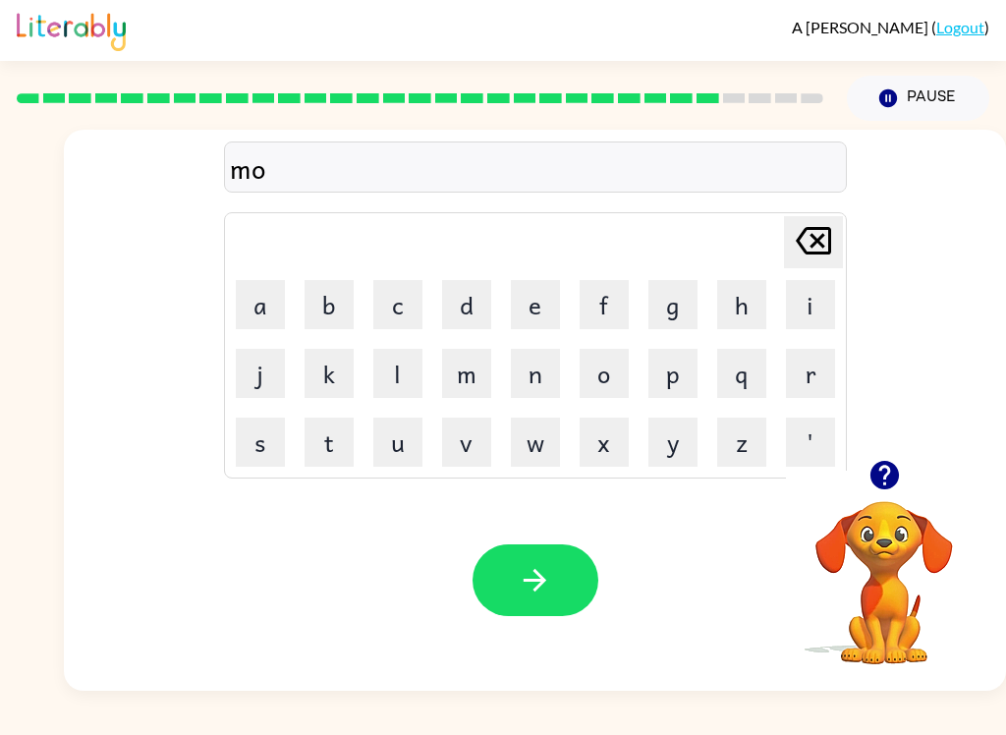
click at [264, 321] on button "a" at bounding box center [260, 304] width 49 height 49
click at [537, 350] on button "n" at bounding box center [535, 373] width 49 height 49
click at [584, 566] on button "button" at bounding box center [536, 580] width 126 height 72
click at [538, 442] on button "w" at bounding box center [535, 442] width 49 height 49
click at [745, 293] on button "h" at bounding box center [741, 304] width 49 height 49
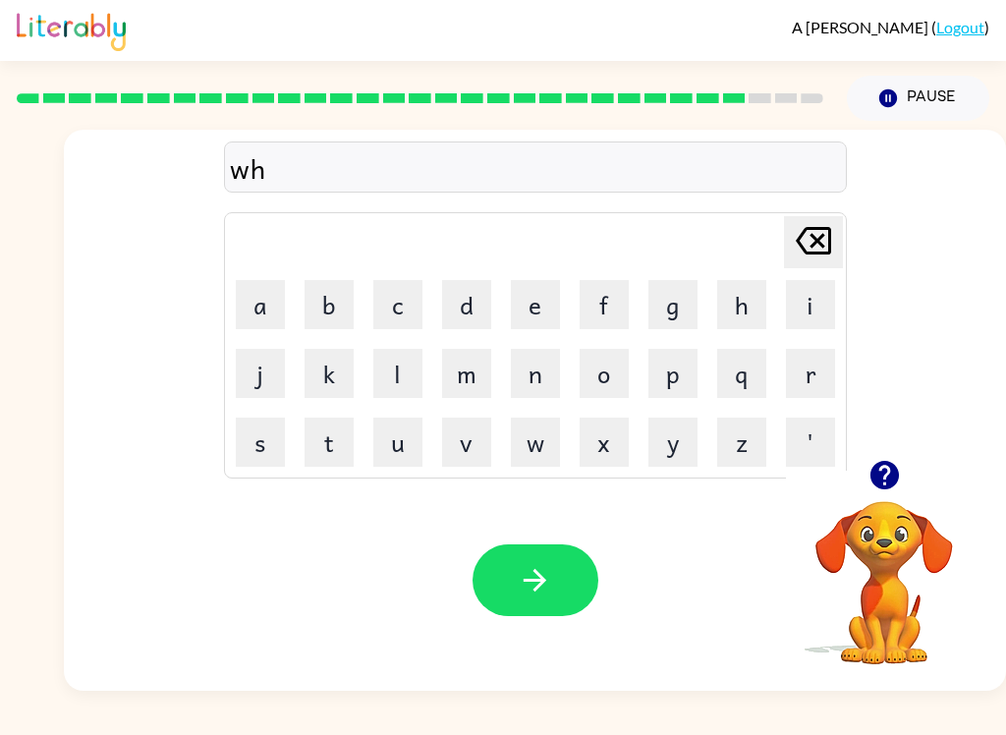
click at [545, 309] on button "e" at bounding box center [535, 304] width 49 height 49
click at [544, 309] on button "e" at bounding box center [535, 304] width 49 height 49
click at [399, 370] on button "l" at bounding box center [397, 373] width 49 height 49
click at [543, 585] on icon "button" at bounding box center [535, 580] width 23 height 23
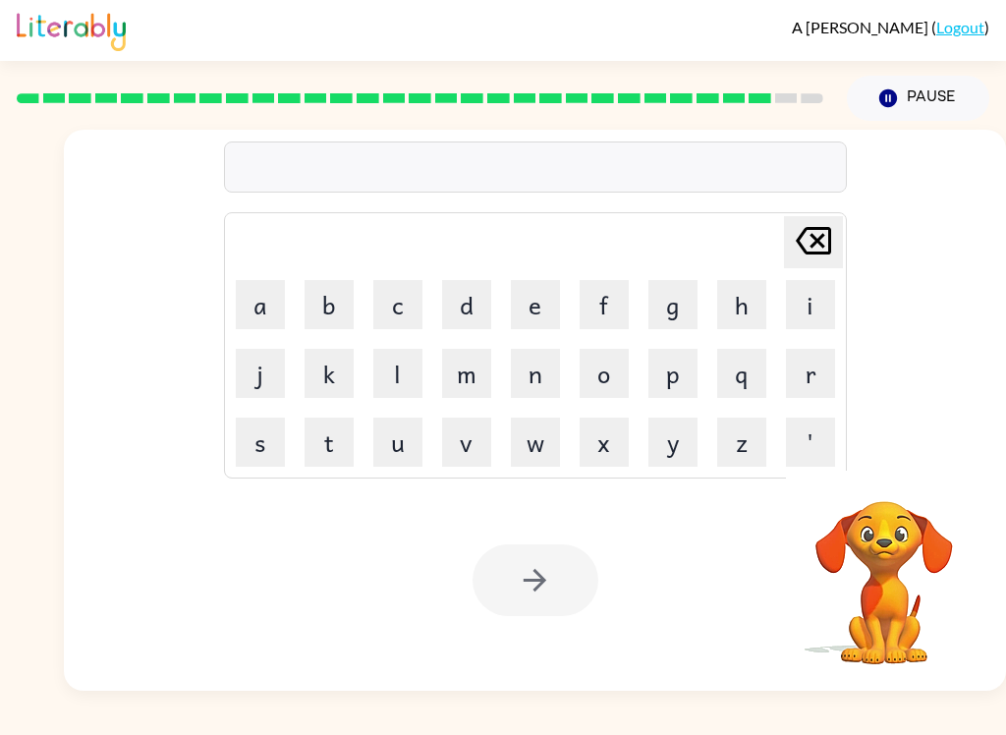
click at [328, 311] on button "b" at bounding box center [329, 304] width 49 height 49
click at [527, 298] on button "e" at bounding box center [535, 304] width 49 height 49
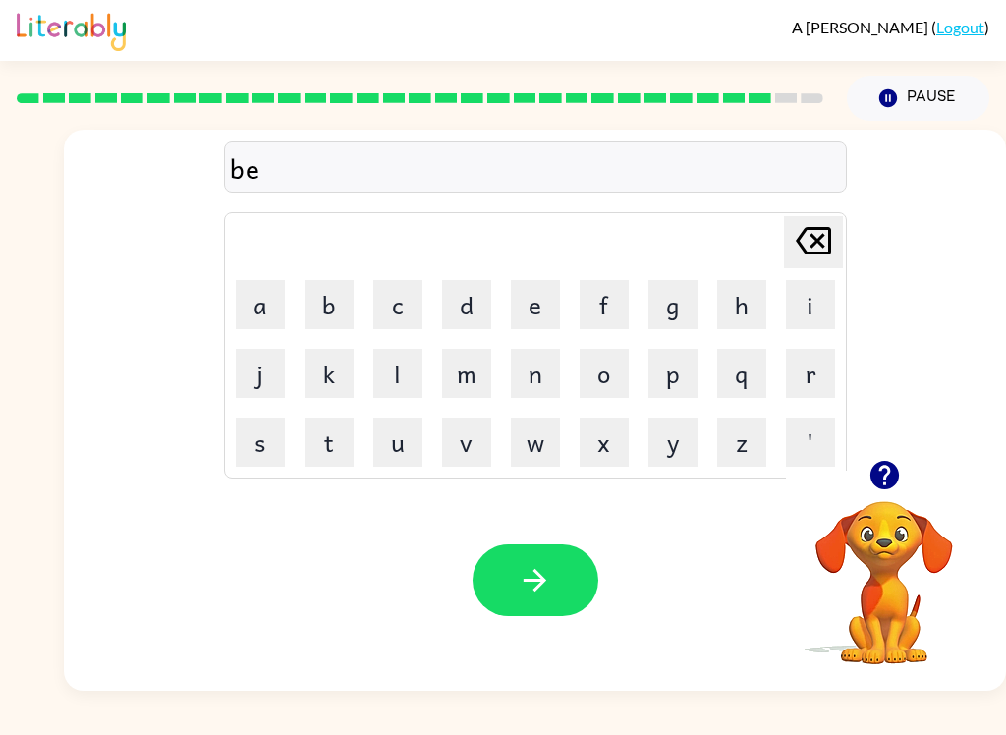
click at [526, 389] on button "n" at bounding box center [535, 373] width 49 height 49
click at [328, 432] on button "t" at bounding box center [329, 442] width 49 height 49
click at [533, 579] on icon "button" at bounding box center [535, 580] width 34 height 34
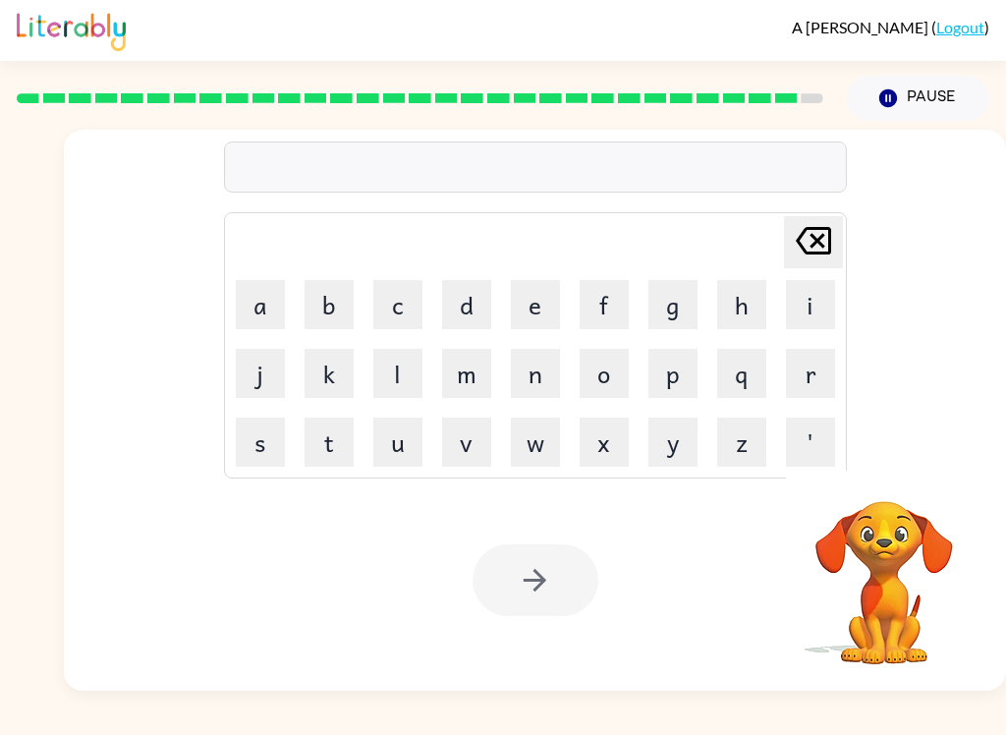
click at [257, 290] on button "a" at bounding box center [260, 304] width 49 height 49
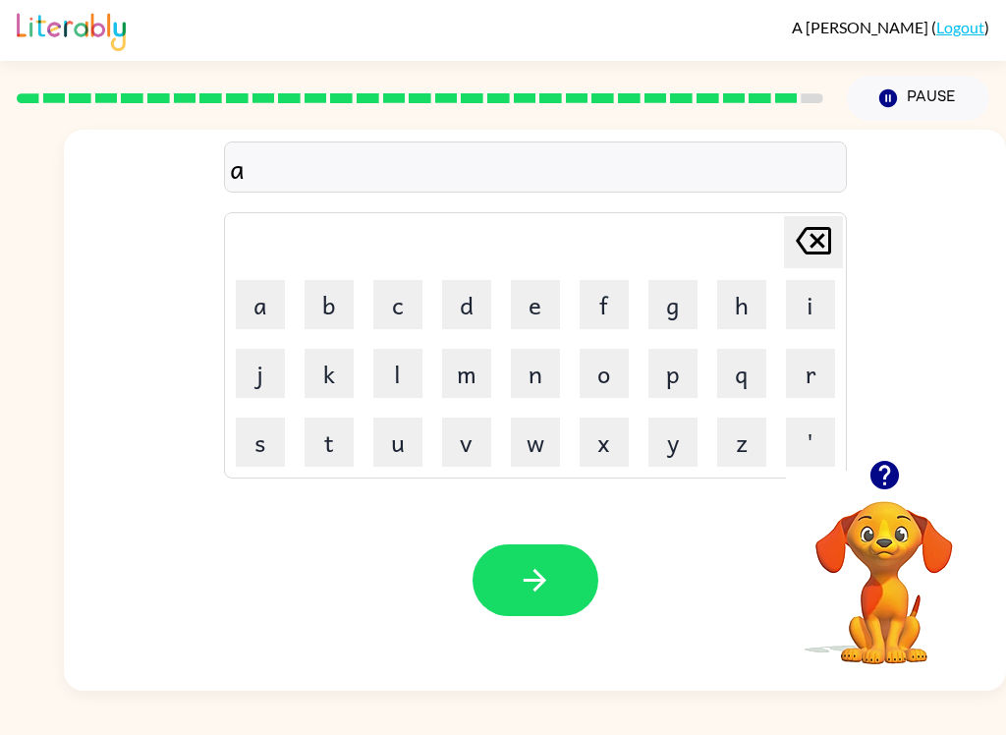
click at [614, 290] on button "f" at bounding box center [604, 304] width 49 height 49
click at [327, 444] on button "t" at bounding box center [329, 442] width 49 height 49
click at [537, 302] on button "e" at bounding box center [535, 304] width 49 height 49
click at [754, 371] on button "r" at bounding box center [810, 373] width 49 height 49
click at [540, 369] on button "n" at bounding box center [535, 373] width 49 height 49
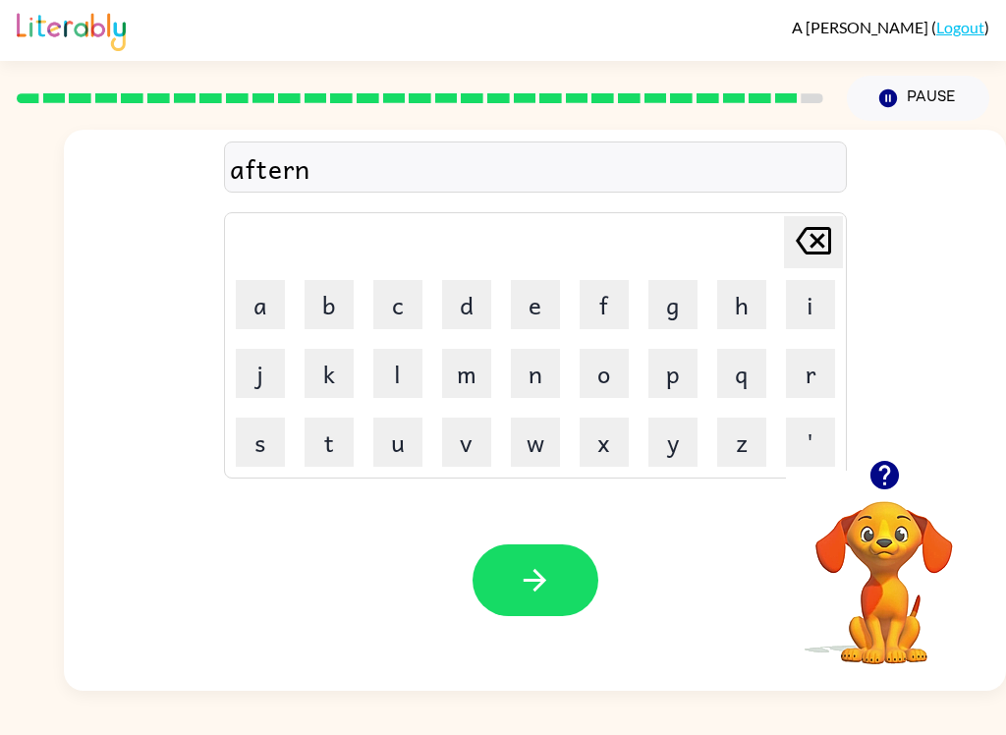
click at [599, 381] on button "o" at bounding box center [604, 373] width 49 height 49
click at [598, 380] on button "o" at bounding box center [604, 373] width 49 height 49
click at [540, 381] on button "n" at bounding box center [535, 373] width 49 height 49
click at [521, 580] on icon "button" at bounding box center [535, 580] width 34 height 34
